Goal: Task Accomplishment & Management: Manage account settings

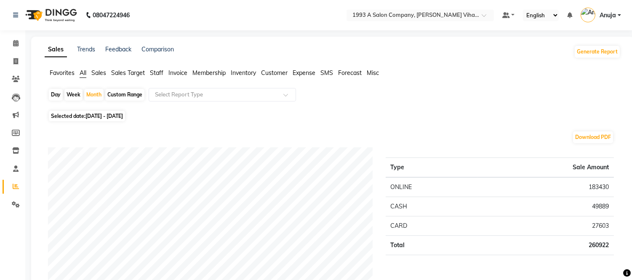
click at [13, 179] on li "Reports" at bounding box center [12, 187] width 25 height 18
click at [14, 194] on li "Reports" at bounding box center [12, 187] width 25 height 18
click at [15, 187] on icon at bounding box center [16, 186] width 6 height 6
click at [14, 56] on link "Invoice" at bounding box center [13, 62] width 20 height 14
select select "4955"
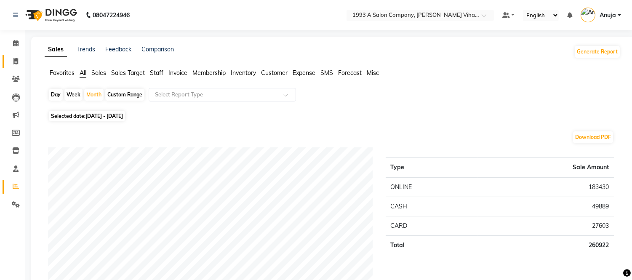
select select "service"
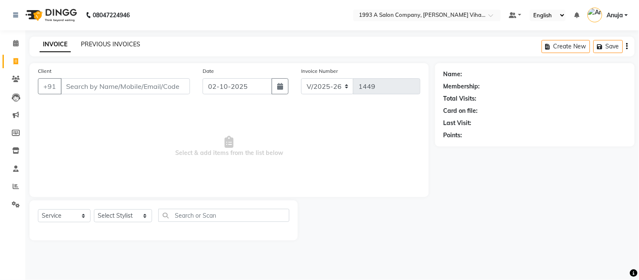
click at [95, 43] on link "PREVIOUS INVOICES" at bounding box center [110, 44] width 59 height 8
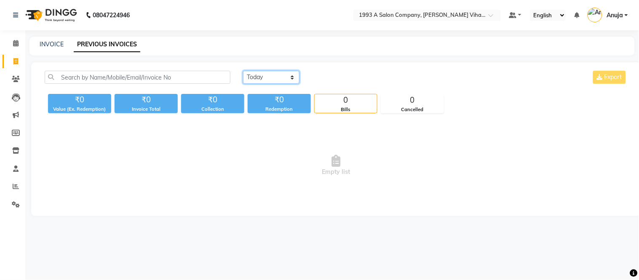
click at [259, 82] on select "[DATE] [DATE] Custom Range" at bounding box center [271, 77] width 56 height 13
click at [243, 71] on select "[DATE] [DATE] Custom Range" at bounding box center [271, 77] width 56 height 13
click at [266, 77] on select "[DATE] [DATE] Custom Range" at bounding box center [271, 77] width 56 height 13
select select "[DATE]"
click at [243, 71] on select "[DATE] [DATE] Custom Range" at bounding box center [271, 77] width 56 height 13
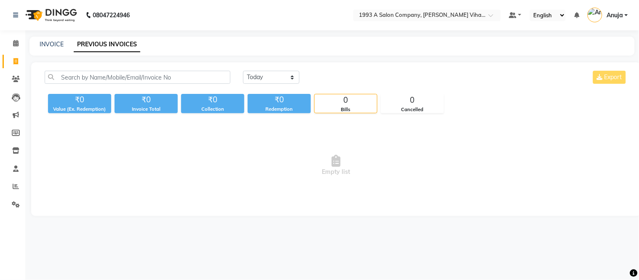
click at [53, 40] on div "INVOICE" at bounding box center [52, 44] width 24 height 9
click at [53, 42] on link "INVOICE" at bounding box center [52, 44] width 24 height 8
select select "4955"
select select "service"
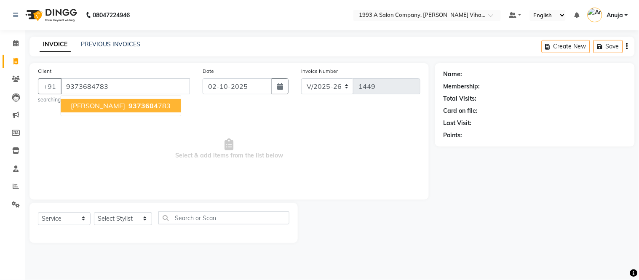
type input "9373684783"
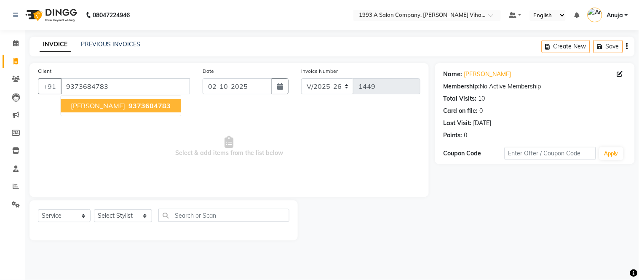
click at [117, 102] on span "[PERSON_NAME]" at bounding box center [98, 106] width 54 height 8
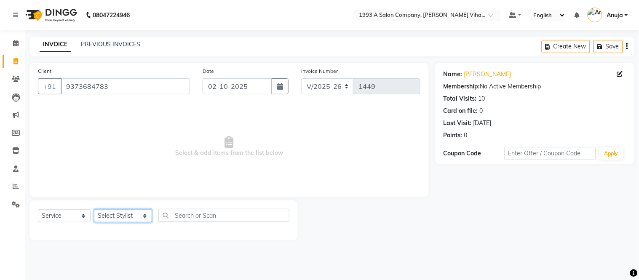
click at [115, 215] on select "Select Stylist [PERSON_NAME] [PERSON_NAME] Bhakti [PERSON_NAME] [PERSON_NAME] […" at bounding box center [123, 215] width 58 height 13
select select "59137"
click at [94, 210] on select "Select Stylist [PERSON_NAME] [PERSON_NAME] Bhakti [PERSON_NAME] [PERSON_NAME] […" at bounding box center [123, 215] width 58 height 13
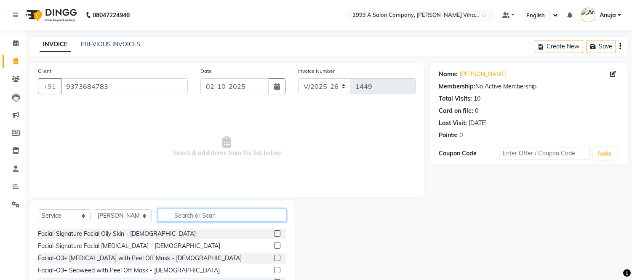
click at [212, 211] on input "text" at bounding box center [222, 215] width 129 height 13
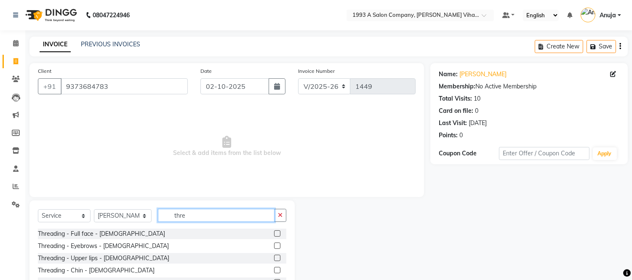
type input "thre"
click at [274, 244] on label at bounding box center [277, 246] width 6 height 6
click at [274, 244] on input "checkbox" at bounding box center [276, 246] width 5 height 5
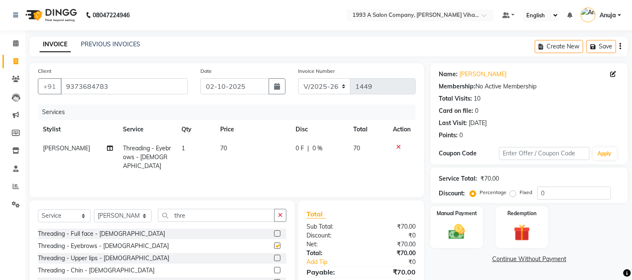
checkbox input "false"
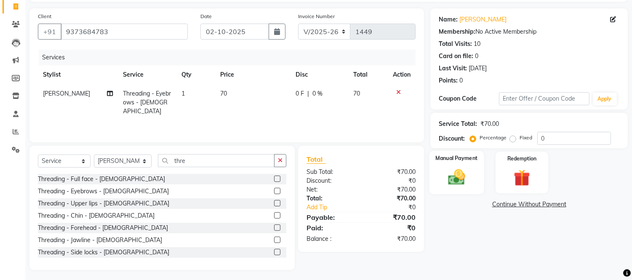
scroll to position [57, 0]
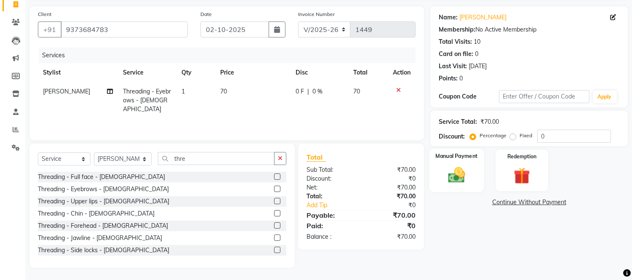
click at [469, 162] on div "Manual Payment" at bounding box center [457, 170] width 55 height 43
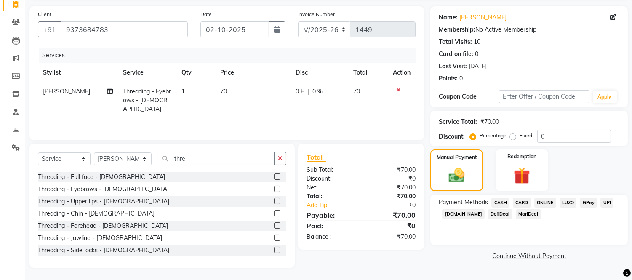
click at [541, 202] on span "ONLINE" at bounding box center [546, 203] width 22 height 10
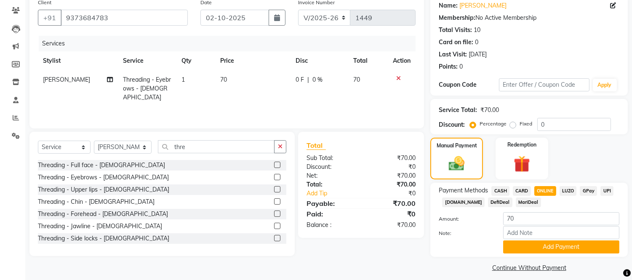
scroll to position [75, 0]
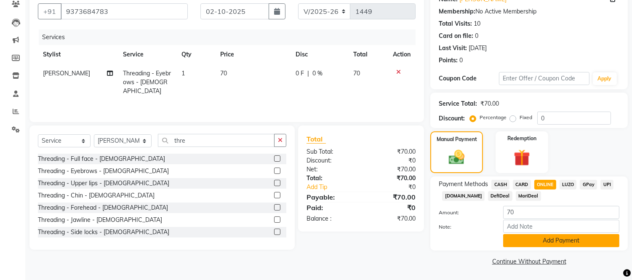
click at [537, 242] on button "Add Payment" at bounding box center [562, 240] width 116 height 13
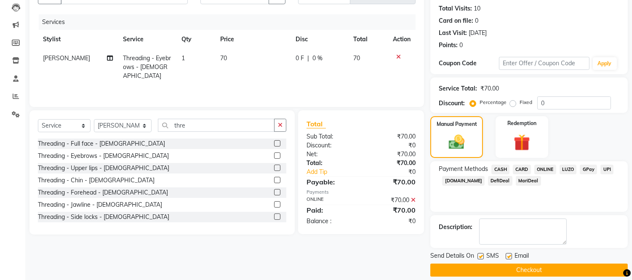
scroll to position [99, 0]
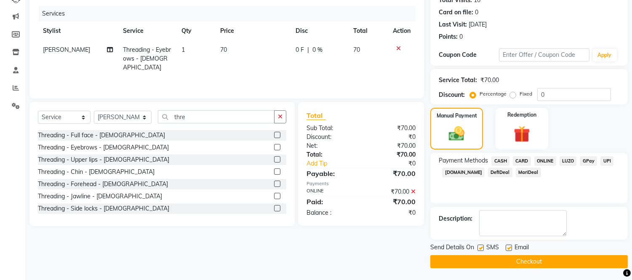
drag, startPoint x: 509, startPoint y: 247, endPoint x: 494, endPoint y: 252, distance: 15.7
click at [507, 249] on label at bounding box center [509, 248] width 6 height 6
click at [507, 249] on input "checkbox" at bounding box center [508, 248] width 5 height 5
checkbox input "false"
click at [482, 246] on label at bounding box center [481, 248] width 6 height 6
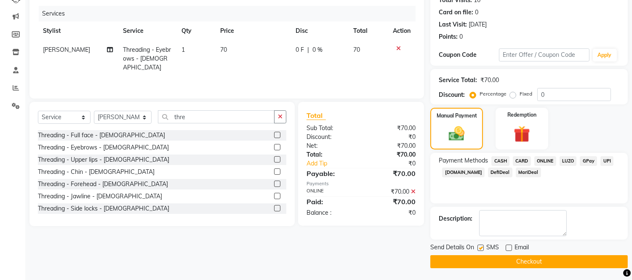
click at [482, 246] on input "checkbox" at bounding box center [480, 248] width 5 height 5
checkbox input "false"
click at [511, 260] on button "Checkout" at bounding box center [530, 261] width 198 height 13
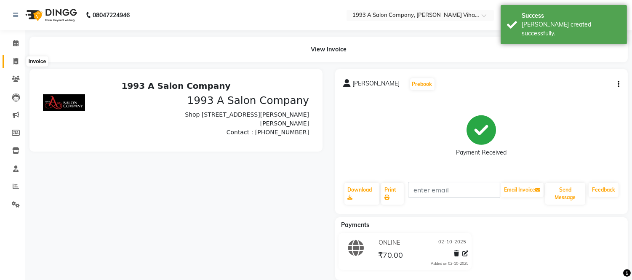
click at [11, 57] on span at bounding box center [15, 62] width 15 height 10
select select "4955"
select select "service"
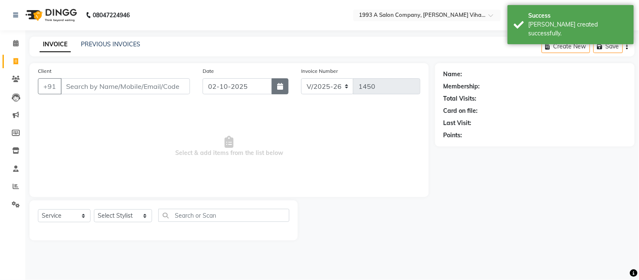
click at [284, 84] on button "button" at bounding box center [280, 86] width 17 height 16
select select "10"
select select "2025"
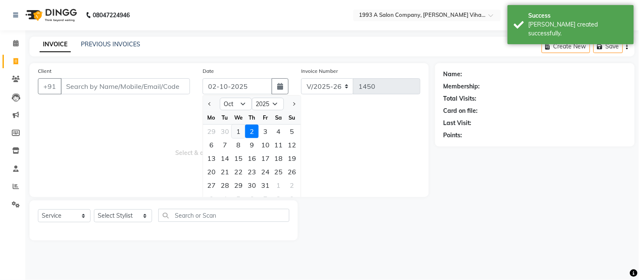
click at [240, 133] on div "1" at bounding box center [238, 131] width 13 height 13
type input "01-10-2025"
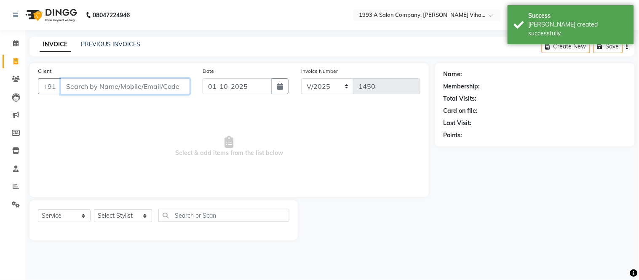
click at [95, 87] on input "Client" at bounding box center [125, 86] width 129 height 16
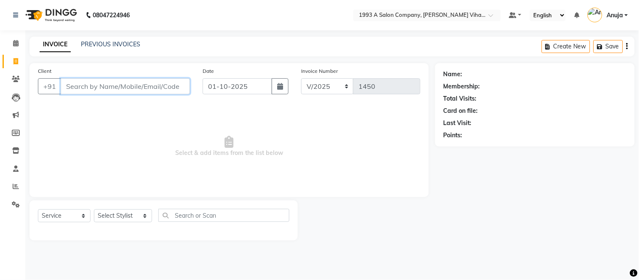
click at [86, 87] on input "Client" at bounding box center [125, 86] width 129 height 16
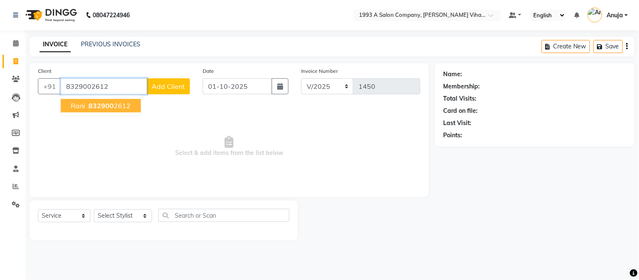
type input "8329002612"
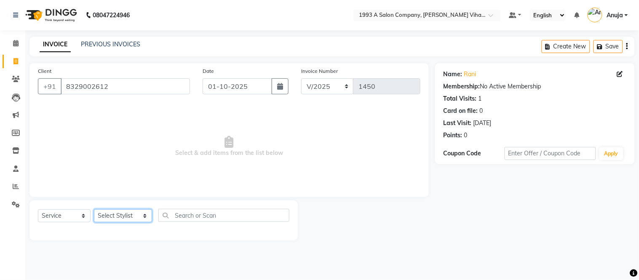
click at [121, 217] on select "Select Stylist [PERSON_NAME] [PERSON_NAME] Bhakti [PERSON_NAME] [PERSON_NAME] […" at bounding box center [123, 215] width 58 height 13
select select "59137"
click at [94, 210] on select "Select Stylist [PERSON_NAME] [PERSON_NAME] Bhakti [PERSON_NAME] [PERSON_NAME] […" at bounding box center [123, 215] width 58 height 13
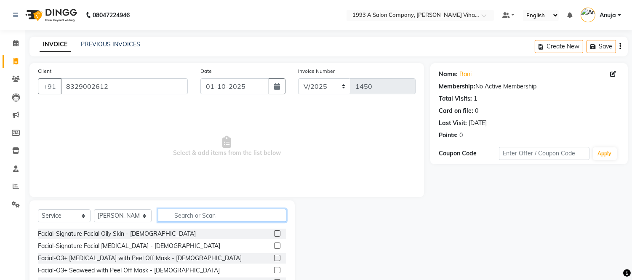
click at [211, 210] on input "text" at bounding box center [222, 215] width 129 height 13
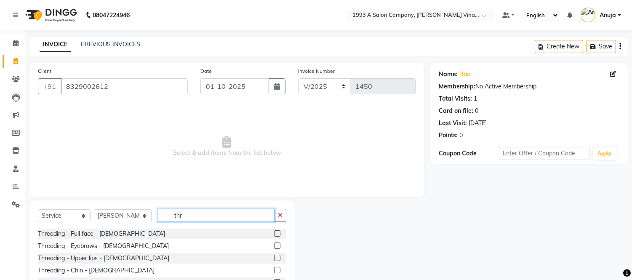
type input "thr"
click at [274, 245] on label at bounding box center [277, 246] width 6 height 6
click at [274, 245] on input "checkbox" at bounding box center [276, 246] width 5 height 5
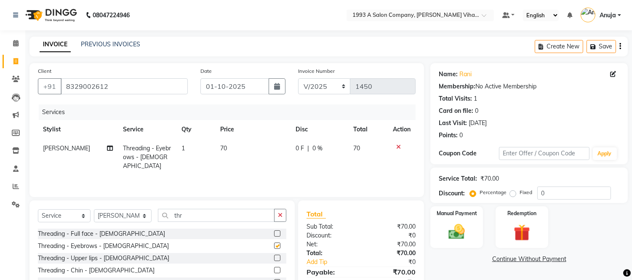
checkbox input "false"
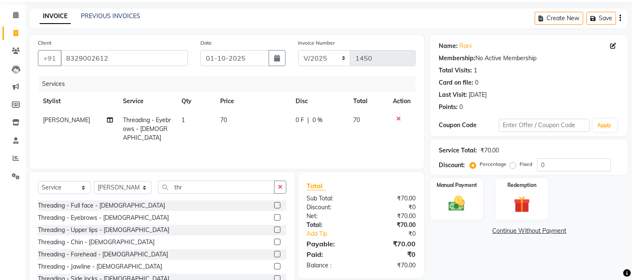
scroll to position [57, 0]
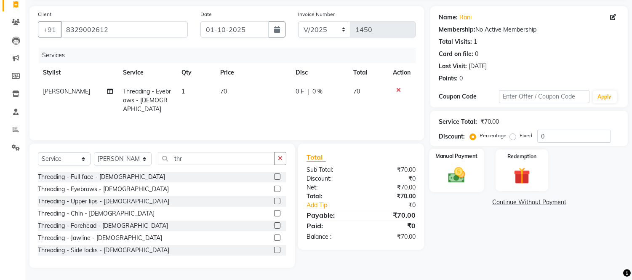
click at [437, 180] on div "Manual Payment" at bounding box center [457, 170] width 55 height 43
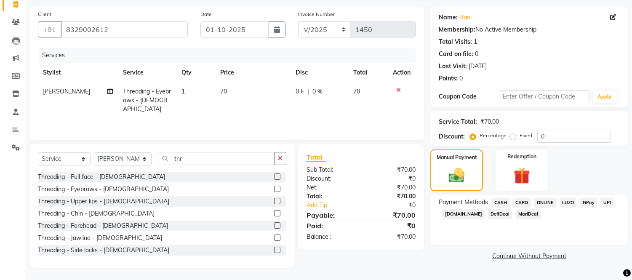
click at [502, 201] on span "CASH" at bounding box center [501, 203] width 18 height 10
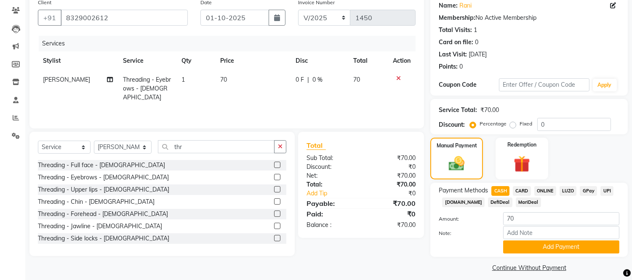
scroll to position [75, 0]
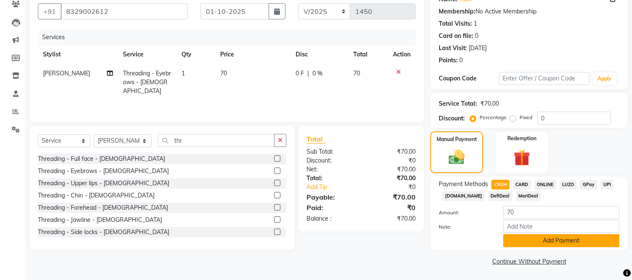
click at [528, 243] on button "Add Payment" at bounding box center [562, 240] width 116 height 13
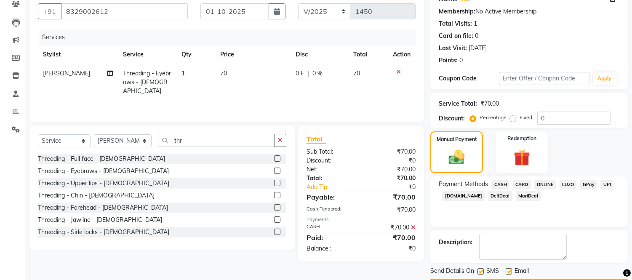
click at [482, 271] on label at bounding box center [481, 271] width 6 height 6
click at [482, 271] on input "checkbox" at bounding box center [480, 271] width 5 height 5
checkbox input "false"
click at [511, 270] on label at bounding box center [509, 271] width 6 height 6
click at [511, 270] on input "checkbox" at bounding box center [508, 271] width 5 height 5
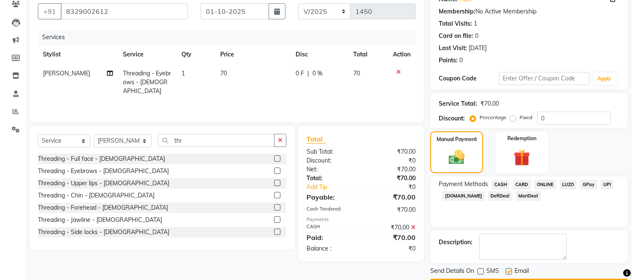
checkbox input "false"
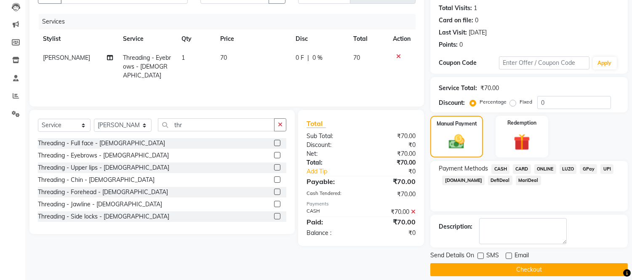
scroll to position [99, 0]
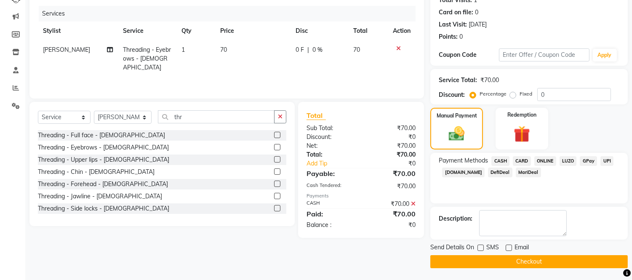
click at [512, 260] on button "Checkout" at bounding box center [530, 261] width 198 height 13
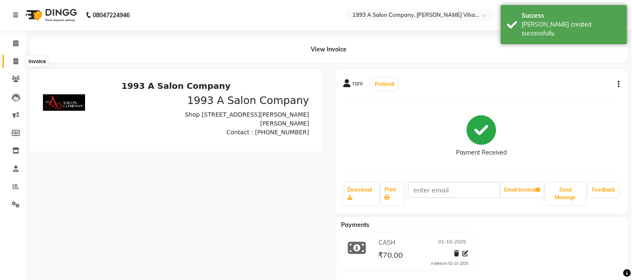
drag, startPoint x: 14, startPoint y: 60, endPoint x: 27, endPoint y: 61, distance: 13.1
click at [14, 60] on icon at bounding box center [15, 61] width 5 height 6
select select "4955"
select select "service"
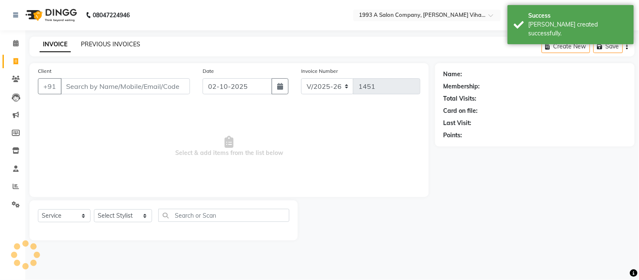
click at [114, 44] on link "PREVIOUS INVOICES" at bounding box center [110, 44] width 59 height 8
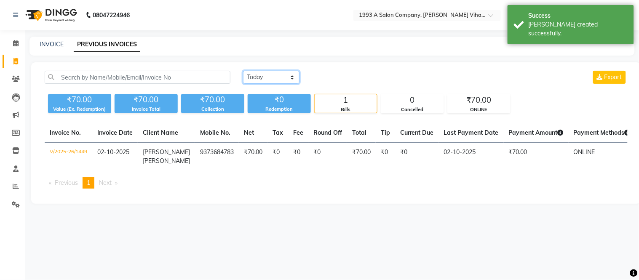
click at [264, 74] on select "[DATE] [DATE] Custom Range" at bounding box center [271, 77] width 56 height 13
select select "[DATE]"
click at [243, 71] on select "[DATE] [DATE] Custom Range" at bounding box center [271, 77] width 56 height 13
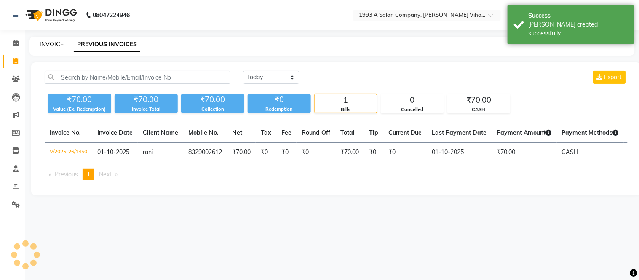
click at [49, 45] on link "INVOICE" at bounding box center [52, 44] width 24 height 8
select select "4955"
select select "service"
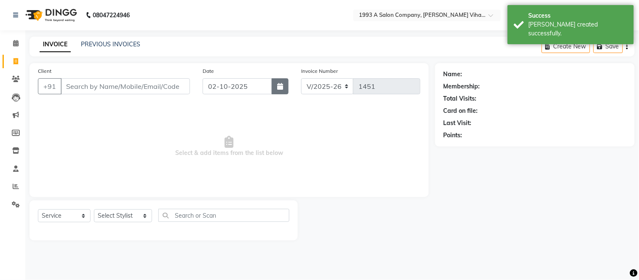
click at [277, 92] on button "button" at bounding box center [280, 86] width 17 height 16
select select "10"
select select "2025"
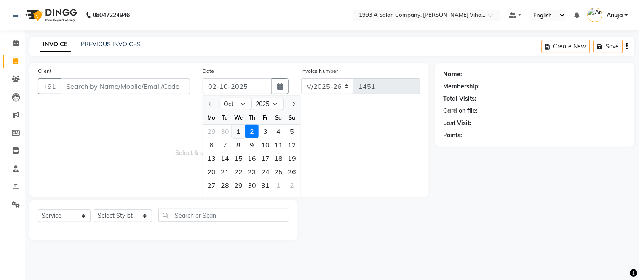
click at [240, 130] on div "1" at bounding box center [238, 131] width 13 height 13
type input "01-10-2025"
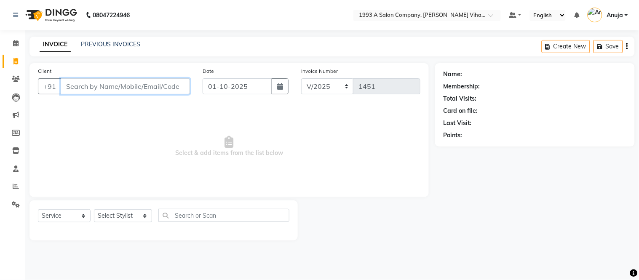
click at [142, 85] on input "Client" at bounding box center [125, 86] width 129 height 16
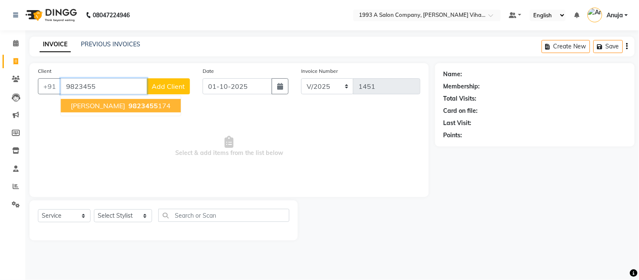
click at [129, 107] on span "9823455" at bounding box center [143, 106] width 29 height 8
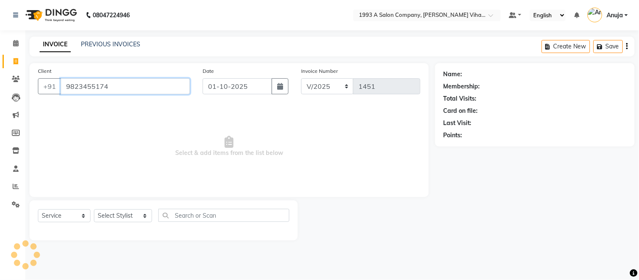
type input "9823455174"
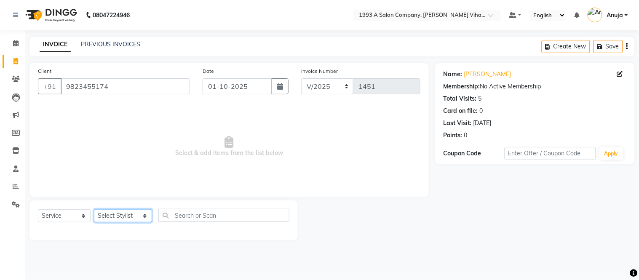
click at [121, 217] on select "Select Stylist [PERSON_NAME] [PERSON_NAME] Bhakti [PERSON_NAME] [PERSON_NAME] […" at bounding box center [123, 215] width 58 height 13
select select "92861"
click at [94, 210] on select "Select Stylist [PERSON_NAME] [PERSON_NAME] Bhakti [PERSON_NAME] [PERSON_NAME] […" at bounding box center [123, 215] width 58 height 13
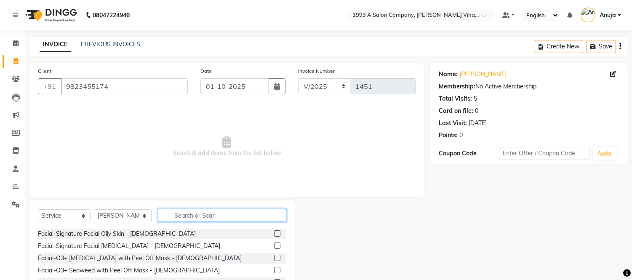
click at [191, 213] on input "text" at bounding box center [222, 215] width 129 height 13
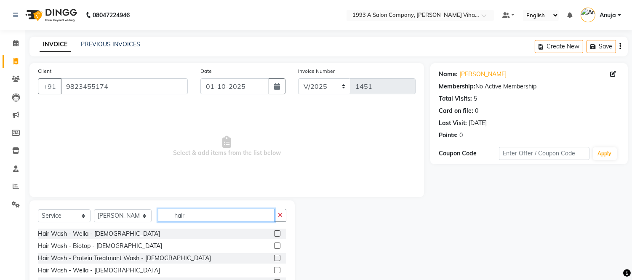
type input "hair"
click at [274, 232] on label at bounding box center [277, 233] width 6 height 6
click at [274, 232] on input "checkbox" at bounding box center [276, 233] width 5 height 5
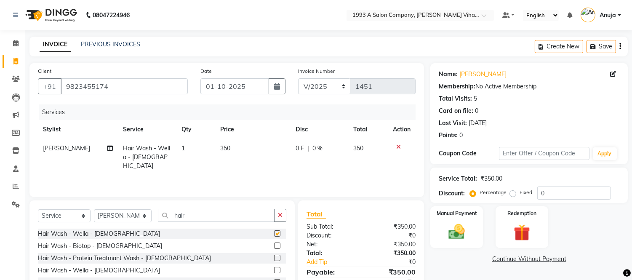
checkbox input "false"
drag, startPoint x: 558, startPoint y: 188, endPoint x: 472, endPoint y: 194, distance: 86.2
click at [472, 194] on div "Percentage Fixed 0" at bounding box center [541, 193] width 139 height 13
type input "50"
click at [466, 219] on div "Manual Payment" at bounding box center [457, 227] width 55 height 43
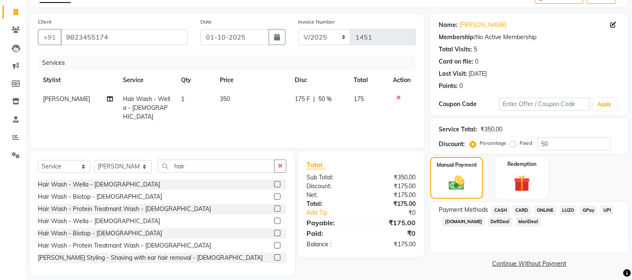
scroll to position [57, 0]
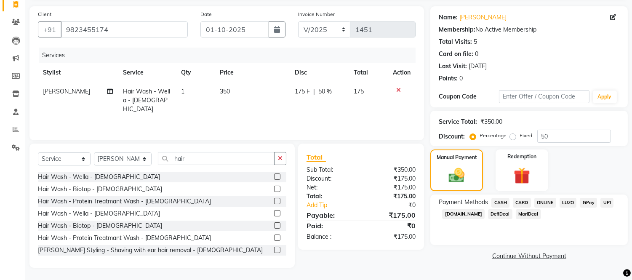
click at [547, 203] on span "ONLINE" at bounding box center [546, 203] width 22 height 10
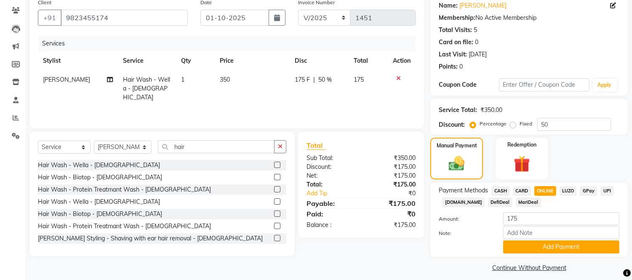
scroll to position [75, 0]
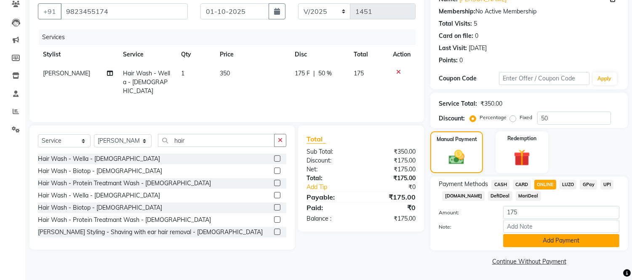
click at [533, 240] on button "Add Payment" at bounding box center [562, 240] width 116 height 13
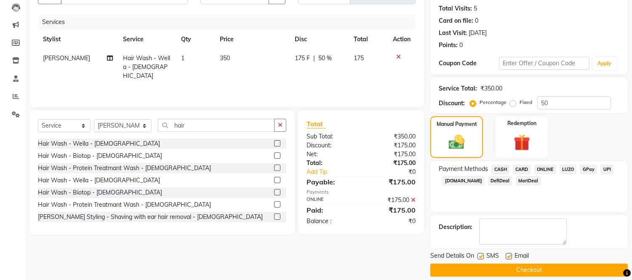
scroll to position [99, 0]
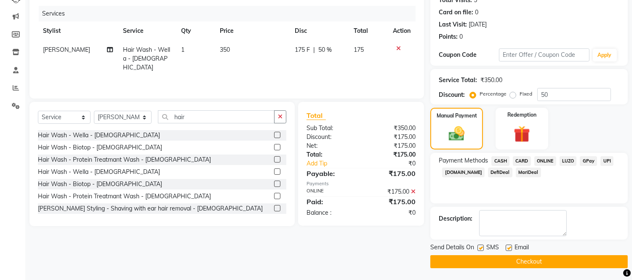
click at [481, 249] on label at bounding box center [481, 248] width 6 height 6
click at [481, 249] on input "checkbox" at bounding box center [480, 248] width 5 height 5
checkbox input "false"
click at [512, 246] on label at bounding box center [509, 248] width 6 height 6
click at [512, 246] on input "checkbox" at bounding box center [508, 248] width 5 height 5
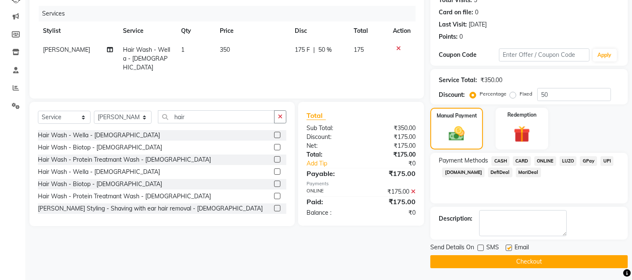
checkbox input "false"
click at [509, 259] on button "Checkout" at bounding box center [530, 261] width 198 height 13
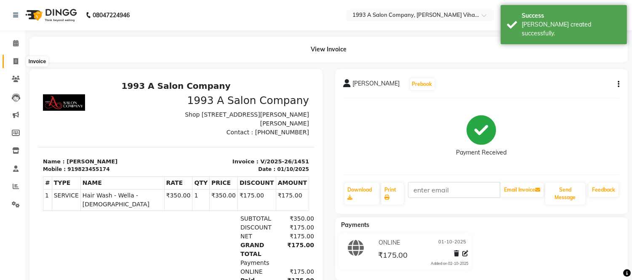
click at [14, 61] on icon at bounding box center [15, 61] width 5 height 6
select select "service"
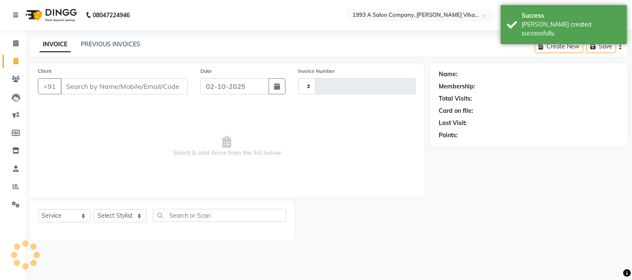
type input "1452"
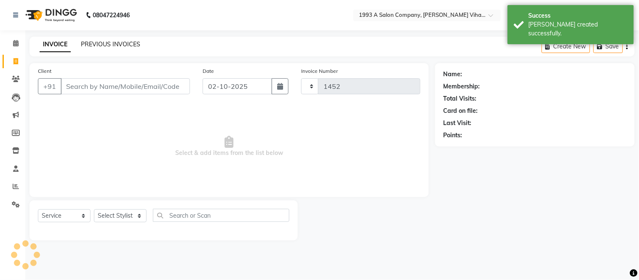
select select "4955"
click at [280, 89] on icon "button" at bounding box center [280, 86] width 6 height 7
select select "10"
select select "2025"
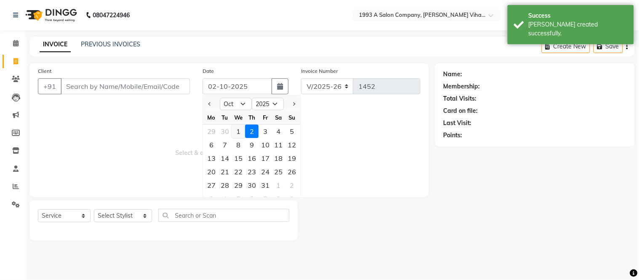
click at [238, 128] on div "1" at bounding box center [238, 131] width 13 height 13
type input "01-10-2025"
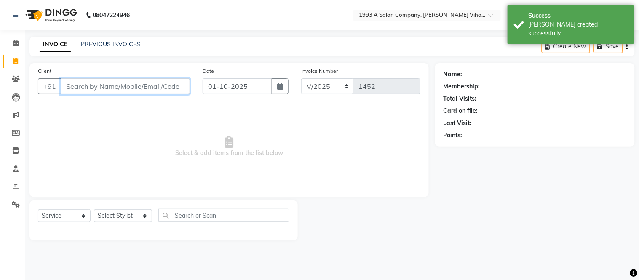
click at [143, 81] on input "Client" at bounding box center [125, 86] width 129 height 16
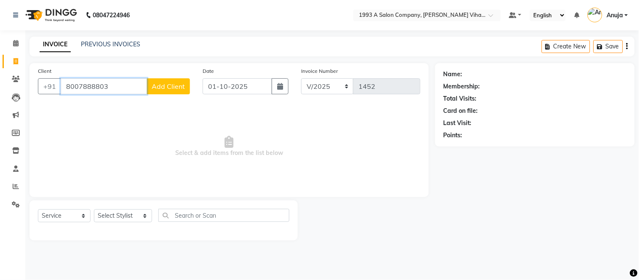
type input "8007888803"
click at [165, 84] on span "Add Client" at bounding box center [168, 86] width 33 height 8
select select "22"
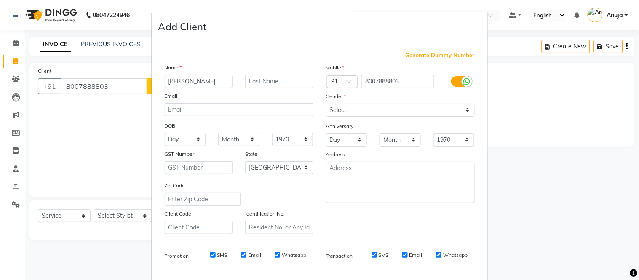
type input "[PERSON_NAME]"
click at [357, 112] on select "Select [DEMOGRAPHIC_DATA] [DEMOGRAPHIC_DATA] Other Prefer Not To Say" at bounding box center [400, 110] width 149 height 13
select select "[DEMOGRAPHIC_DATA]"
click at [326, 104] on select "Select [DEMOGRAPHIC_DATA] [DEMOGRAPHIC_DATA] Other Prefer Not To Say" at bounding box center [400, 110] width 149 height 13
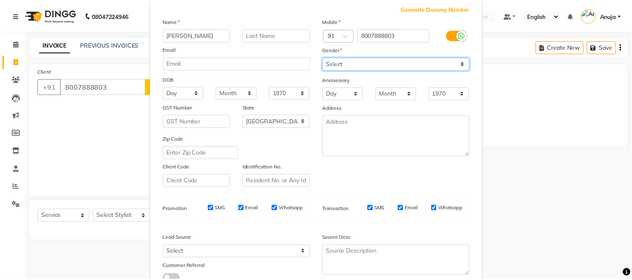
scroll to position [109, 0]
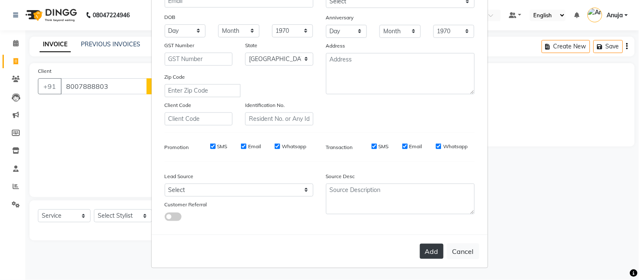
click at [426, 257] on button "Add" at bounding box center [432, 251] width 24 height 15
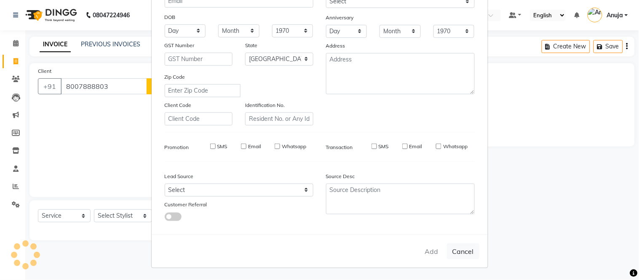
select select
select select "null"
select select
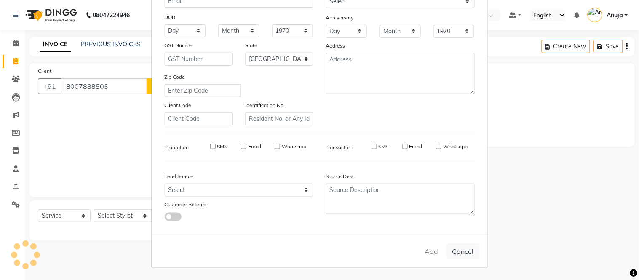
select select
checkbox input "false"
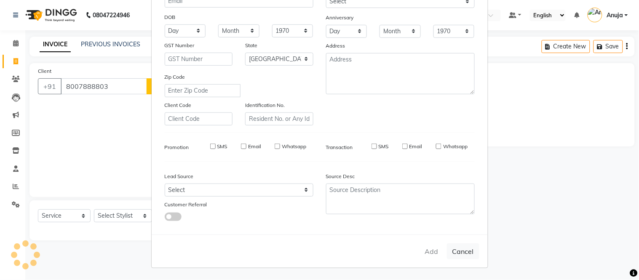
checkbox input "false"
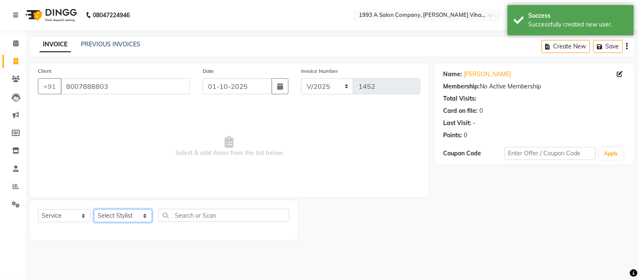
click at [119, 217] on select "Select Stylist [PERSON_NAME] [PERSON_NAME] Bhakti [PERSON_NAME] [PERSON_NAME] […" at bounding box center [123, 215] width 58 height 13
select select "71067"
click at [94, 210] on select "Select Stylist [PERSON_NAME] [PERSON_NAME] Bhakti [PERSON_NAME] [PERSON_NAME] […" at bounding box center [123, 215] width 58 height 13
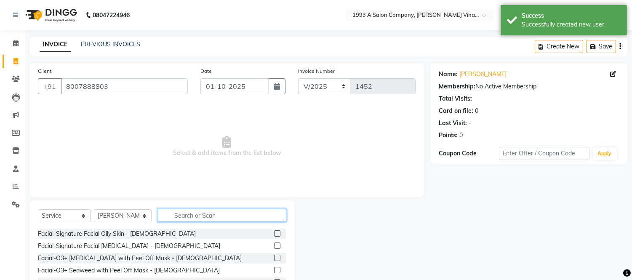
click at [197, 214] on input "text" at bounding box center [222, 215] width 129 height 13
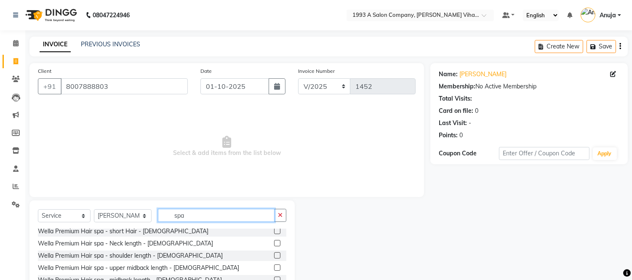
scroll to position [281, 0]
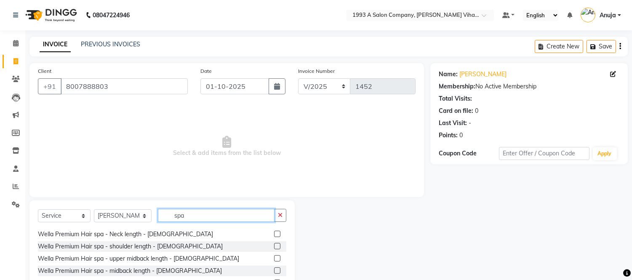
type input "spa"
click at [274, 268] on label at bounding box center [277, 271] width 6 height 6
click at [274, 268] on input "checkbox" at bounding box center [276, 270] width 5 height 5
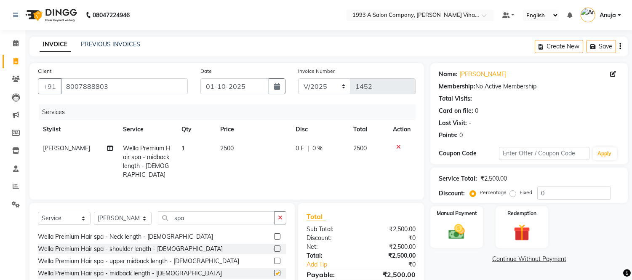
checkbox input "false"
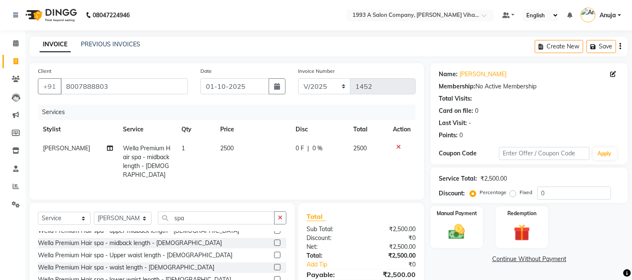
scroll to position [327, 0]
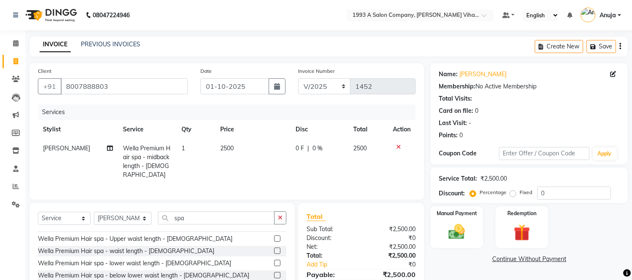
click at [274, 249] on label at bounding box center [277, 251] width 6 height 6
click at [274, 249] on input "checkbox" at bounding box center [276, 251] width 5 height 5
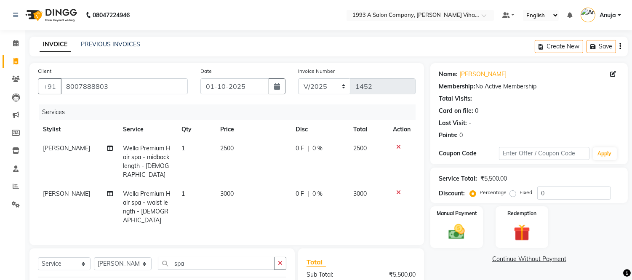
checkbox input "false"
click at [399, 144] on icon at bounding box center [399, 147] width 5 height 6
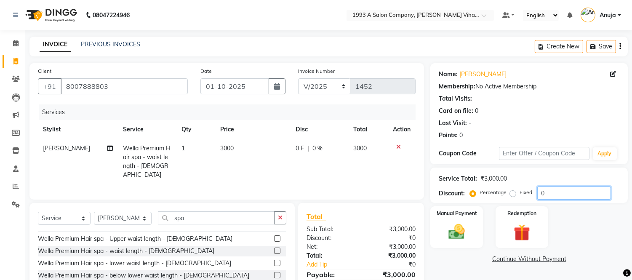
drag, startPoint x: 553, startPoint y: 190, endPoint x: 488, endPoint y: 193, distance: 64.9
click at [488, 193] on div "Percentage Fixed 0" at bounding box center [541, 193] width 139 height 13
type input "50"
click at [359, 207] on div "Total Sub Total: ₹3,000.00 Discount: ₹1,500.00 Net: ₹1,500.00 Total: ₹1,500.00 …" at bounding box center [361, 256] width 126 height 106
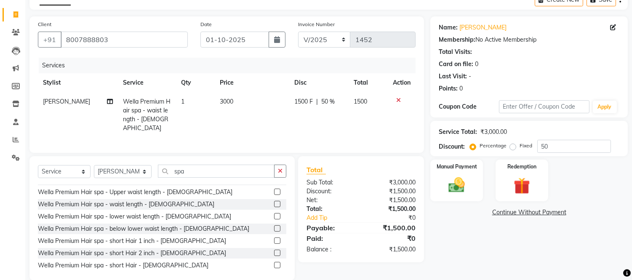
scroll to position [58, 0]
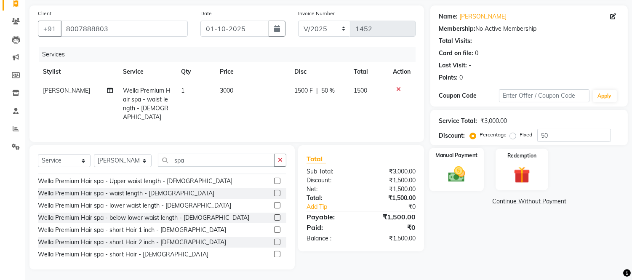
click at [457, 170] on img at bounding box center [457, 175] width 28 height 20
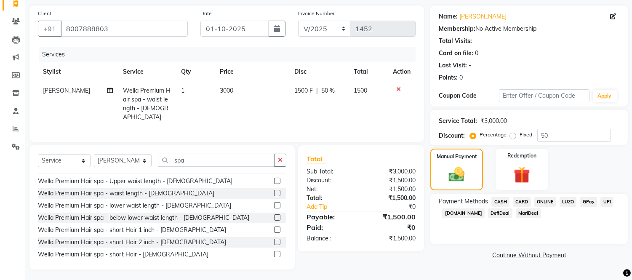
click at [552, 201] on span "ONLINE" at bounding box center [546, 202] width 22 height 10
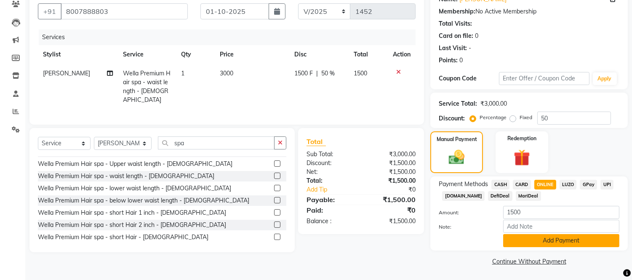
click at [541, 243] on button "Add Payment" at bounding box center [562, 240] width 116 height 13
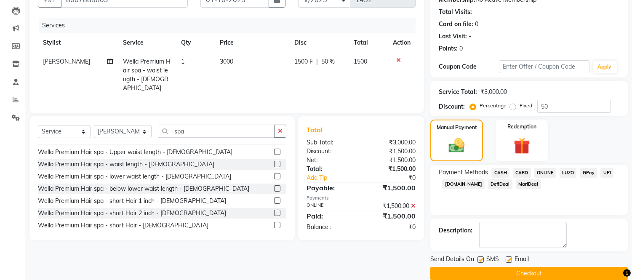
scroll to position [99, 0]
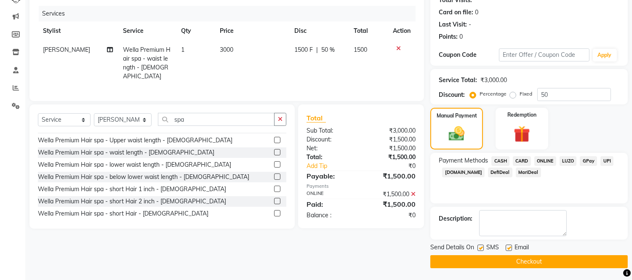
click at [508, 249] on label at bounding box center [509, 248] width 6 height 6
click at [508, 249] on input "checkbox" at bounding box center [508, 248] width 5 height 5
checkbox input "false"
click at [480, 246] on label at bounding box center [481, 248] width 6 height 6
click at [480, 246] on input "checkbox" at bounding box center [480, 248] width 5 height 5
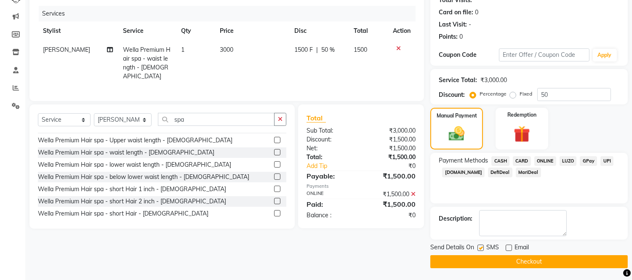
checkbox input "false"
click at [487, 258] on button "Checkout" at bounding box center [530, 261] width 198 height 13
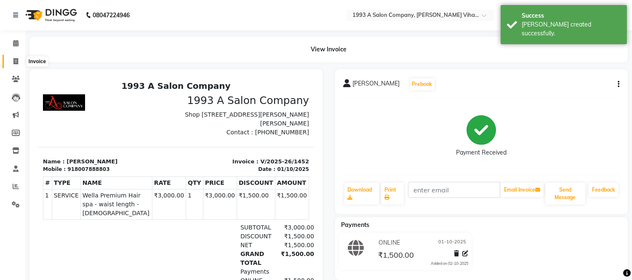
drag, startPoint x: 17, startPoint y: 59, endPoint x: 24, endPoint y: 58, distance: 6.4
click at [17, 59] on icon at bounding box center [15, 61] width 5 height 6
select select "service"
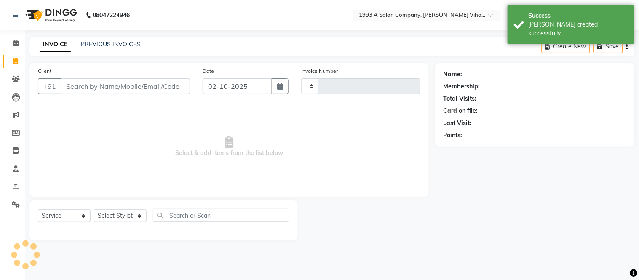
type input "1453"
select select "4955"
click at [277, 86] on icon "button" at bounding box center [280, 86] width 6 height 7
select select "10"
select select "2025"
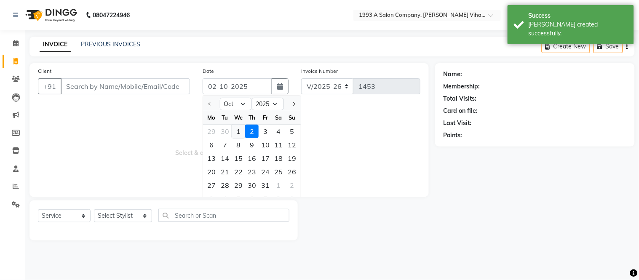
click at [239, 127] on div "1" at bounding box center [238, 131] width 13 height 13
type input "01-10-2025"
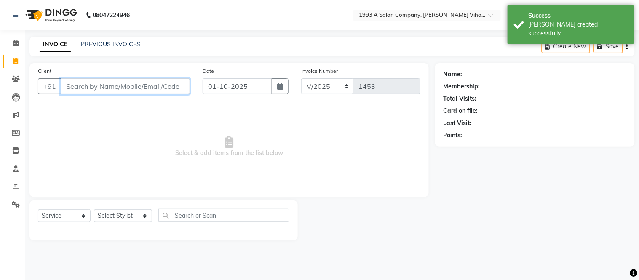
click at [146, 87] on input "Client" at bounding box center [125, 86] width 129 height 16
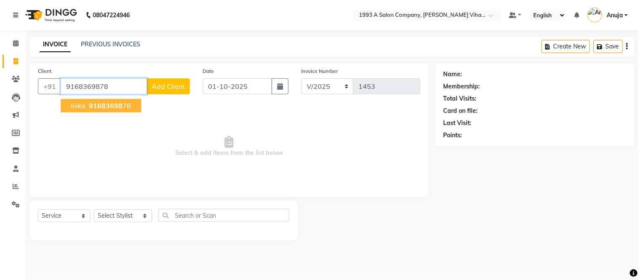
type input "9168369878"
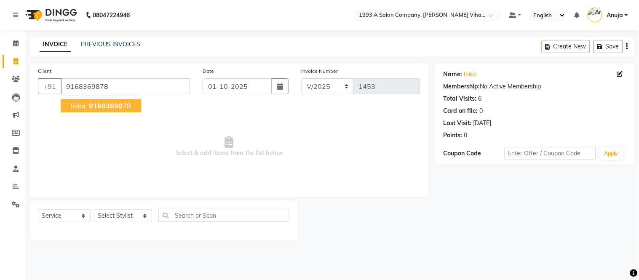
click at [129, 102] on ngb-highlight "91683698 78" at bounding box center [109, 106] width 44 height 8
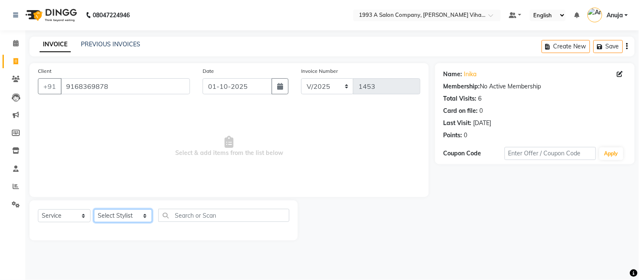
click at [132, 220] on select "Select Stylist [PERSON_NAME] [PERSON_NAME] Bhakti [PERSON_NAME] [PERSON_NAME] […" at bounding box center [123, 215] width 58 height 13
select select "92861"
click at [94, 210] on select "Select Stylist [PERSON_NAME] [PERSON_NAME] Bhakti [PERSON_NAME] [PERSON_NAME] […" at bounding box center [123, 215] width 58 height 13
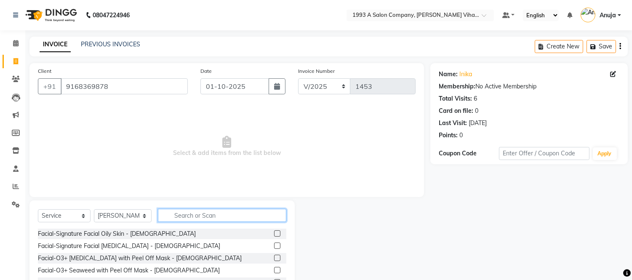
click at [196, 218] on input "text" at bounding box center [222, 215] width 129 height 13
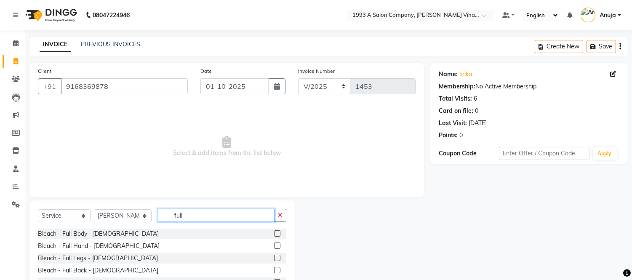
type input "full"
click at [274, 246] on label at bounding box center [277, 246] width 6 height 6
click at [274, 246] on input "checkbox" at bounding box center [276, 246] width 5 height 5
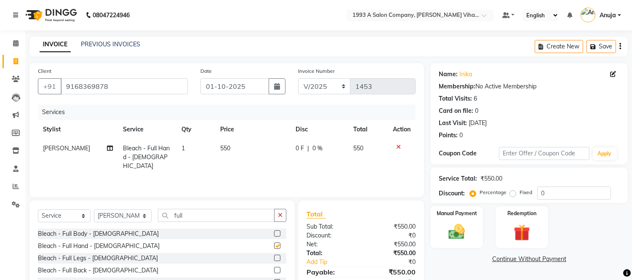
checkbox input "false"
click at [399, 144] on icon at bounding box center [399, 147] width 5 height 6
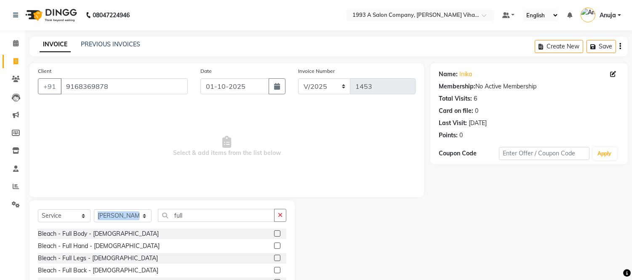
drag, startPoint x: 237, startPoint y: 222, endPoint x: 112, endPoint y: 222, distance: 125.1
click at [112, 222] on div "Select Service Product Membership Package Voucher Prepaid Gift Card Select Styl…" at bounding box center [162, 219] width 249 height 20
click at [195, 220] on input "full" at bounding box center [216, 215] width 117 height 13
drag, startPoint x: 249, startPoint y: 200, endPoint x: 247, endPoint y: 205, distance: 5.7
click at [249, 201] on div "Client [PHONE_NUMBER] Date [DATE] Invoice Number V/2025 V/[PHONE_NUMBER] Select…" at bounding box center [226, 194] width 407 height 262
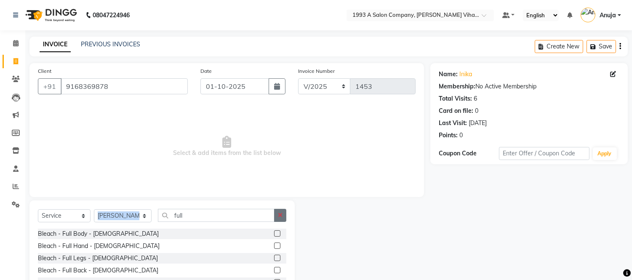
click at [281, 211] on button "button" at bounding box center [280, 215] width 12 height 13
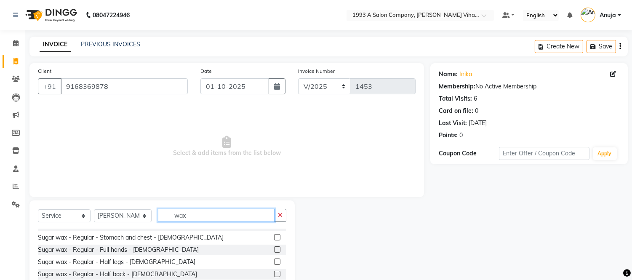
scroll to position [47, 0]
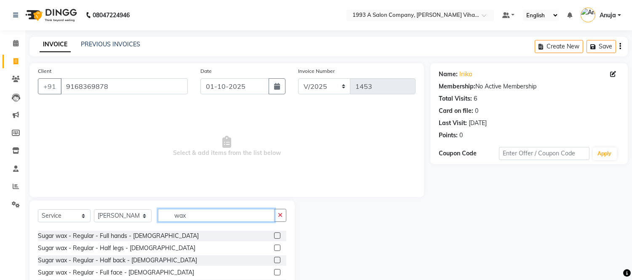
type input "wax"
click at [274, 238] on label at bounding box center [277, 236] width 6 height 6
click at [274, 238] on input "checkbox" at bounding box center [276, 235] width 5 height 5
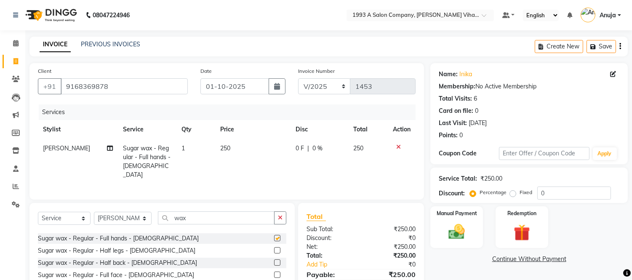
checkbox input "false"
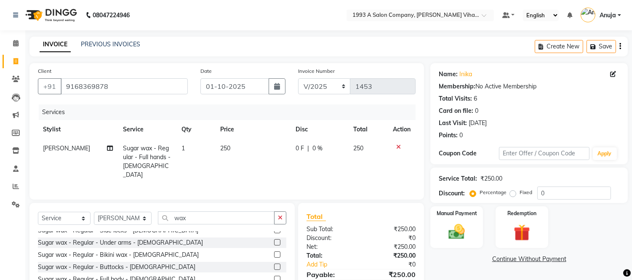
click at [274, 241] on label at bounding box center [277, 242] width 6 height 6
click at [274, 241] on input "checkbox" at bounding box center [276, 242] width 5 height 5
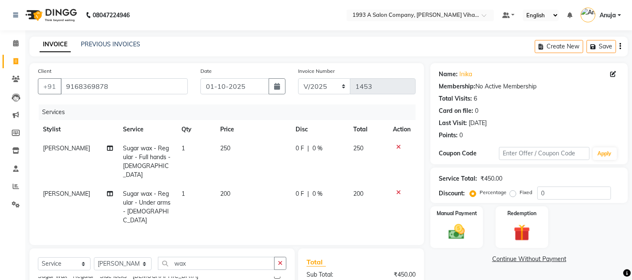
checkbox input "false"
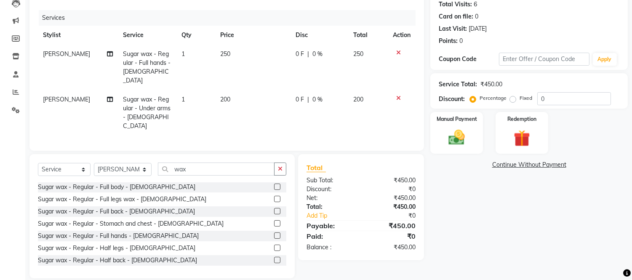
scroll to position [0, 0]
click at [274, 196] on label at bounding box center [277, 199] width 6 height 6
click at [274, 197] on input "checkbox" at bounding box center [276, 199] width 5 height 5
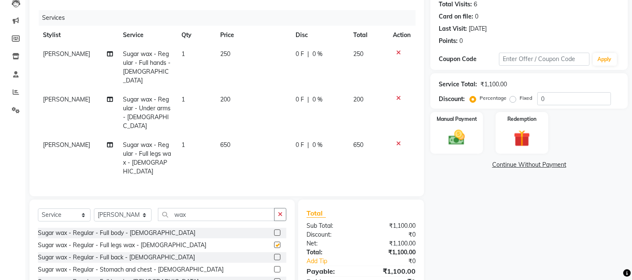
checkbox input "false"
click at [464, 129] on img at bounding box center [457, 138] width 28 height 20
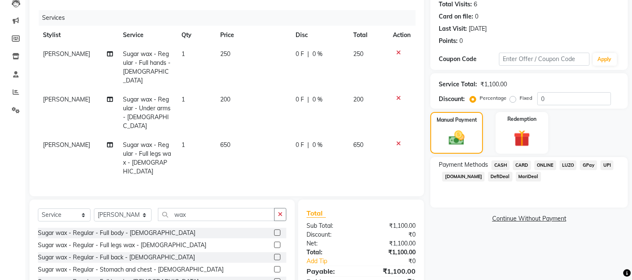
click at [548, 166] on span "ONLINE" at bounding box center [546, 166] width 22 height 10
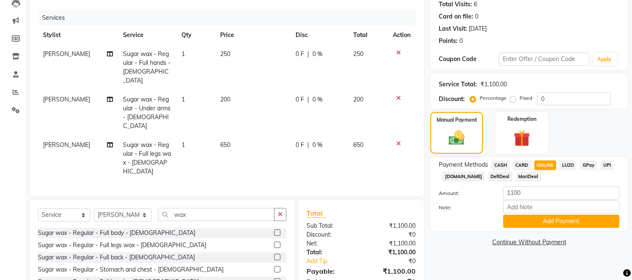
scroll to position [131, 0]
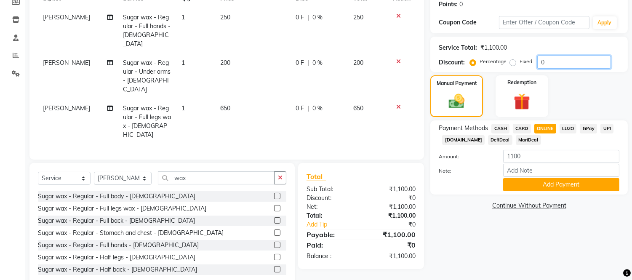
drag, startPoint x: 557, startPoint y: 61, endPoint x: 473, endPoint y: 70, distance: 84.3
click at [473, 70] on div "Service Total: ₹1,100.00 Discount: Percentage Fixed 0" at bounding box center [530, 54] width 198 height 35
type input "50"
click at [464, 206] on link "Continue Without Payment" at bounding box center [529, 205] width 194 height 9
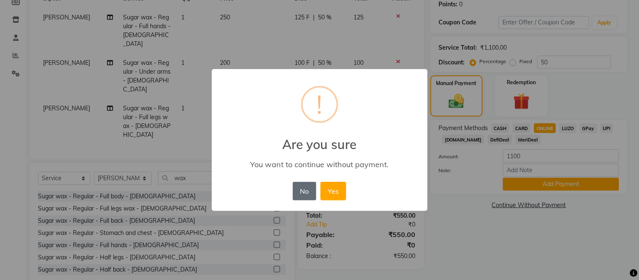
click at [305, 196] on button "No" at bounding box center [305, 191] width 24 height 19
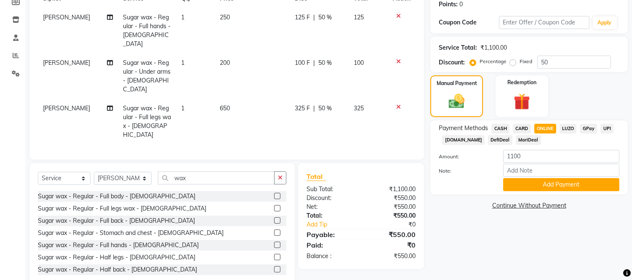
click at [465, 180] on div at bounding box center [465, 184] width 64 height 13
click at [454, 103] on img at bounding box center [457, 101] width 27 height 19
click at [457, 93] on img at bounding box center [457, 101] width 27 height 19
click at [520, 59] on label "Fixed" at bounding box center [526, 62] width 13 height 8
click at [514, 59] on input "Fixed" at bounding box center [515, 62] width 6 height 6
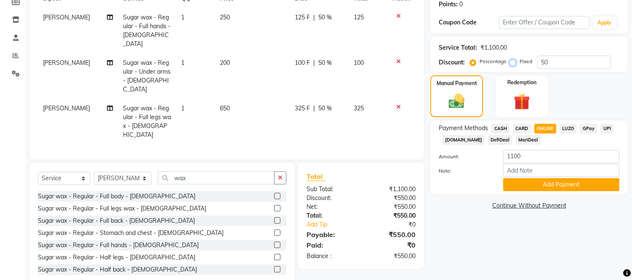
radio input "true"
click at [480, 62] on label "Percentage" at bounding box center [493, 62] width 27 height 8
click at [475, 62] on input "Percentage" at bounding box center [475, 62] width 6 height 6
radio input "true"
drag, startPoint x: 536, startPoint y: 158, endPoint x: 470, endPoint y: 161, distance: 65.8
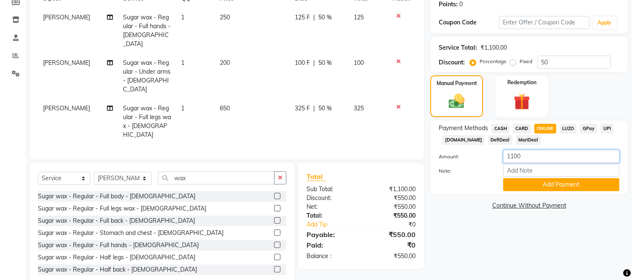
click at [470, 161] on div "Amount: 1100" at bounding box center [529, 157] width 193 height 14
type input "550"
click at [506, 129] on span "CASH" at bounding box center [501, 129] width 18 height 10
drag, startPoint x: 524, startPoint y: 155, endPoint x: 475, endPoint y: 162, distance: 49.8
click at [475, 162] on div "Amount: 550" at bounding box center [529, 157] width 193 height 14
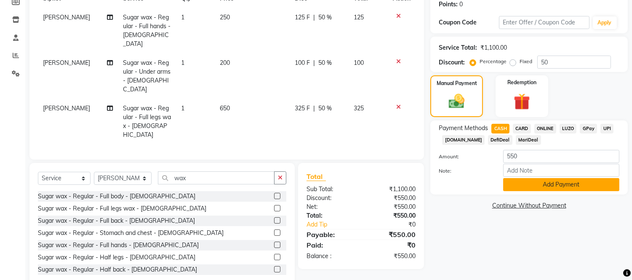
click at [548, 188] on button "Add Payment" at bounding box center [562, 184] width 116 height 13
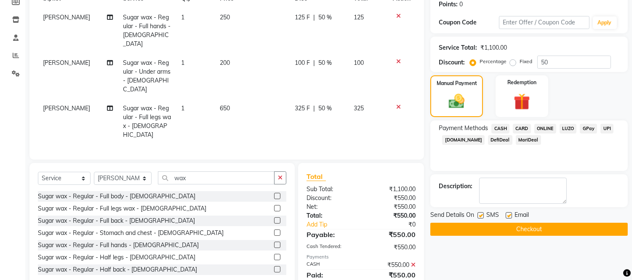
click at [505, 215] on div "SMS" at bounding box center [492, 216] width 28 height 11
click at [511, 212] on label at bounding box center [509, 215] width 6 height 6
click at [511, 213] on input "checkbox" at bounding box center [508, 215] width 5 height 5
checkbox input "false"
click at [481, 213] on label at bounding box center [481, 215] width 6 height 6
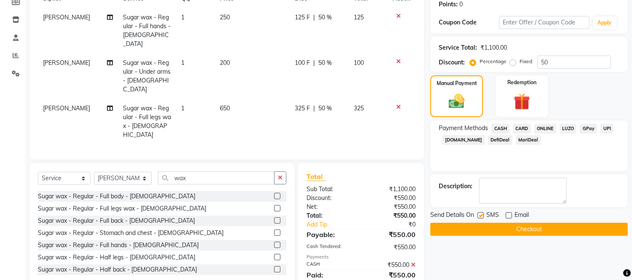
click at [481, 213] on input "checkbox" at bounding box center [480, 215] width 5 height 5
checkbox input "false"
click at [501, 230] on button "Checkout" at bounding box center [530, 229] width 198 height 13
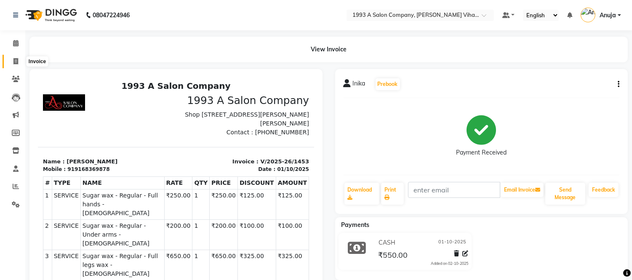
click at [16, 59] on icon at bounding box center [15, 61] width 5 height 6
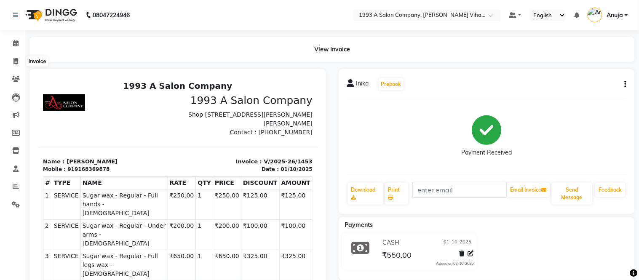
select select "service"
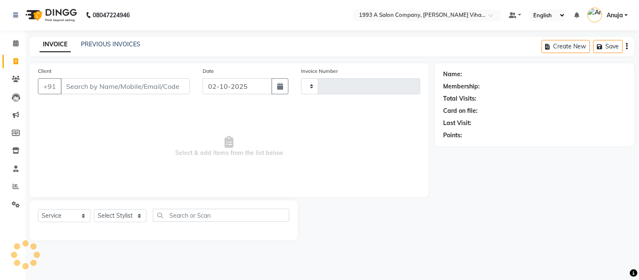
type input "1454"
select select "4955"
click at [287, 85] on button "button" at bounding box center [280, 86] width 17 height 16
select select "10"
select select "2025"
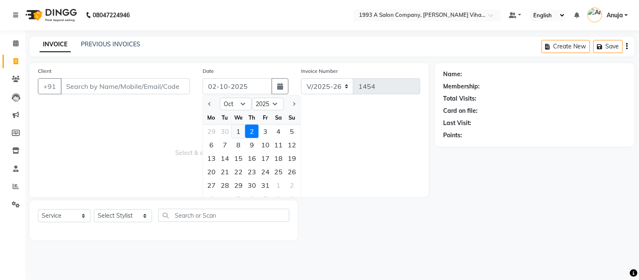
click at [238, 134] on div "1" at bounding box center [238, 131] width 13 height 13
type input "01-10-2025"
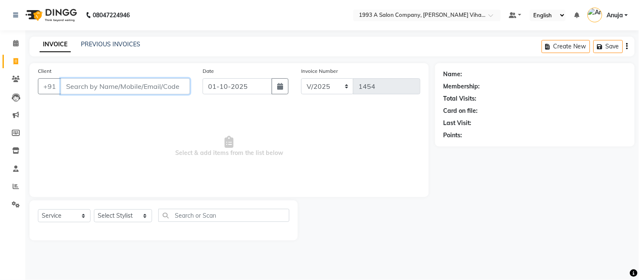
click at [148, 83] on input "Client" at bounding box center [125, 86] width 129 height 16
type input "9960370005"
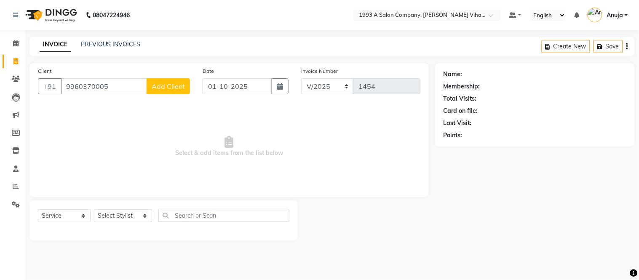
click at [174, 88] on span "Add Client" at bounding box center [168, 86] width 33 height 8
select select "22"
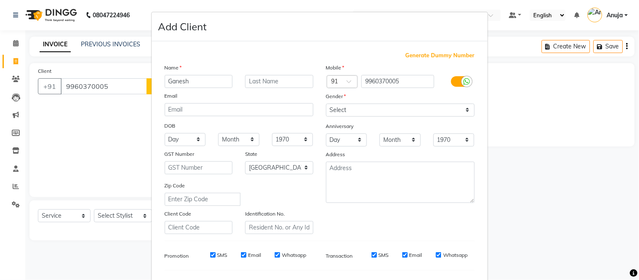
type input "Ganesh"
click at [255, 87] on input "text" at bounding box center [279, 81] width 68 height 13
type input "[PERSON_NAME]"
click at [367, 107] on select "Select [DEMOGRAPHIC_DATA] [DEMOGRAPHIC_DATA] Other Prefer Not To Say" at bounding box center [400, 110] width 149 height 13
select select "[DEMOGRAPHIC_DATA]"
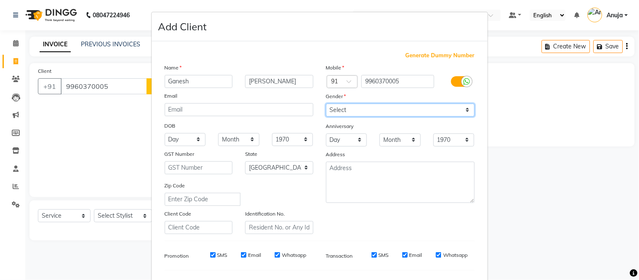
click at [326, 104] on select "Select [DEMOGRAPHIC_DATA] [DEMOGRAPHIC_DATA] Other Prefer Not To Say" at bounding box center [400, 110] width 149 height 13
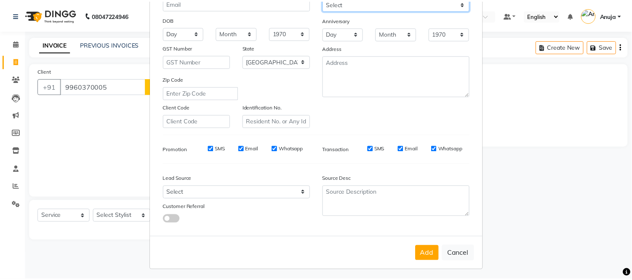
scroll to position [109, 0]
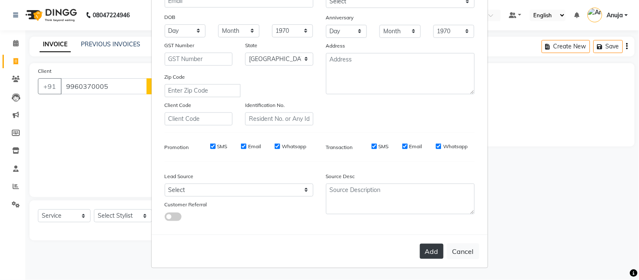
click at [424, 250] on button "Add" at bounding box center [432, 251] width 24 height 15
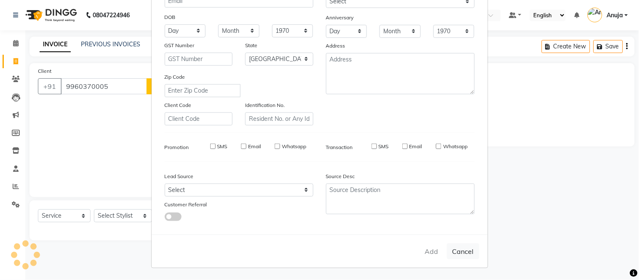
select select
select select "null"
select select
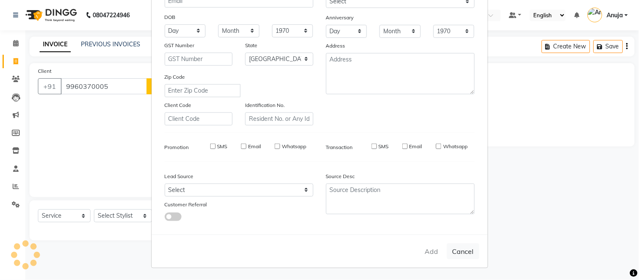
select select
checkbox input "false"
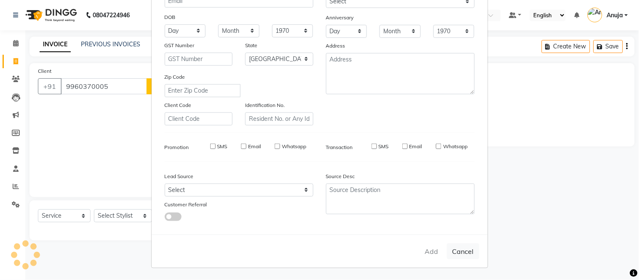
checkbox input "false"
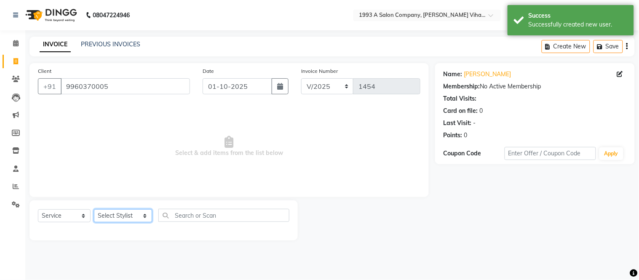
click at [131, 215] on select "Select Stylist [PERSON_NAME] [PERSON_NAME] Bhakti [PERSON_NAME] [PERSON_NAME] […" at bounding box center [123, 215] width 58 height 13
select select "71067"
click at [94, 210] on select "Select Stylist [PERSON_NAME] [PERSON_NAME] Bhakti [PERSON_NAME] [PERSON_NAME] […" at bounding box center [123, 215] width 58 height 13
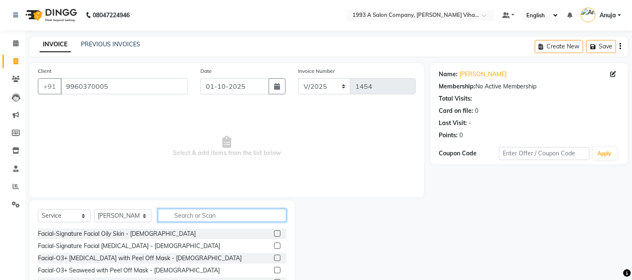
click at [234, 215] on input "text" at bounding box center [222, 215] width 129 height 13
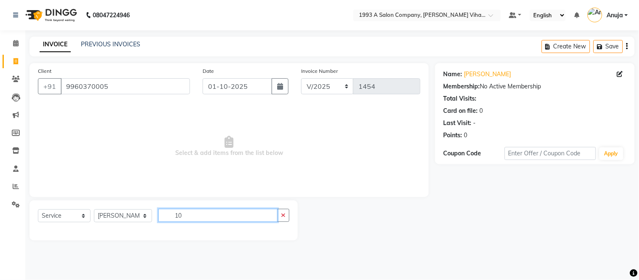
type input "1"
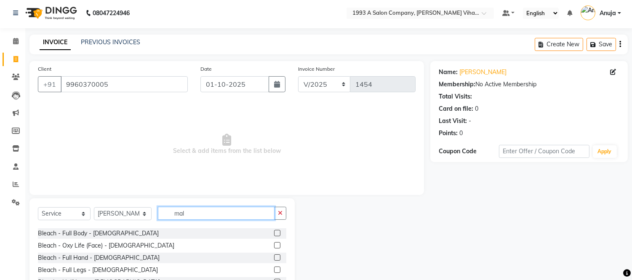
scroll to position [0, 0]
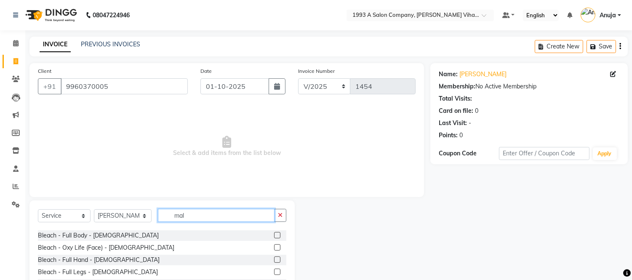
drag, startPoint x: 199, startPoint y: 217, endPoint x: 137, endPoint y: 223, distance: 63.1
click at [137, 223] on div "Select Service Product Membership Package Voucher Prepaid Gift Card Select Styl…" at bounding box center [162, 219] width 249 height 20
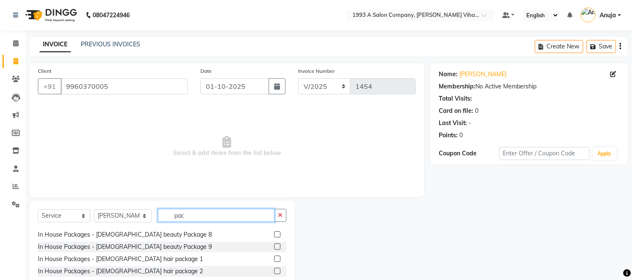
scroll to position [131, 0]
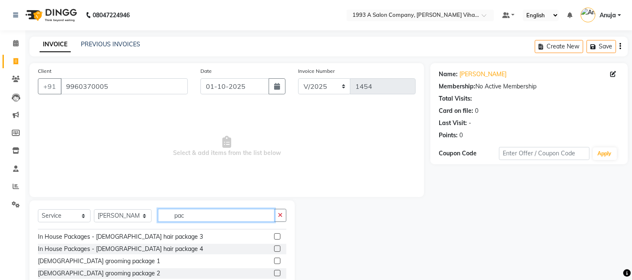
type input "pac"
click at [274, 259] on label at bounding box center [277, 261] width 6 height 6
click at [274, 259] on input "checkbox" at bounding box center [276, 261] width 5 height 5
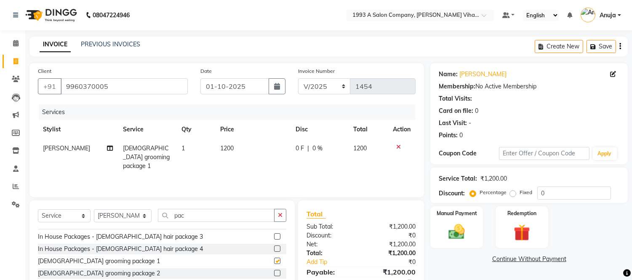
checkbox input "false"
click at [274, 270] on label at bounding box center [277, 273] width 6 height 6
click at [274, 271] on input "checkbox" at bounding box center [276, 273] width 5 height 5
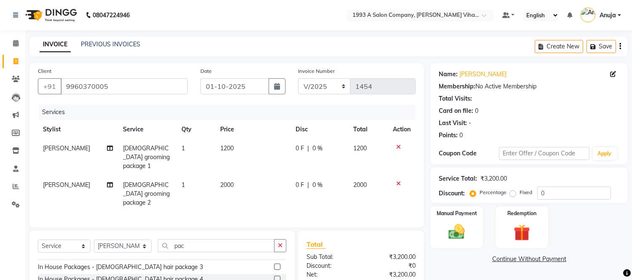
checkbox input "false"
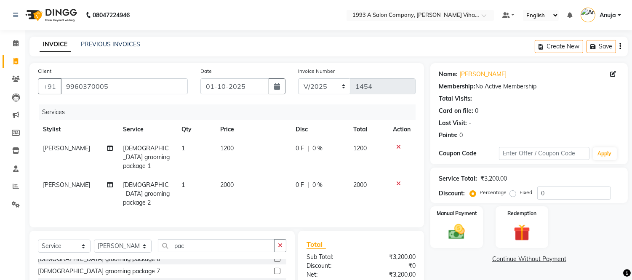
click at [274, 280] on label at bounding box center [277, 283] width 6 height 6
click at [274, 280] on input "checkbox" at bounding box center [276, 283] width 5 height 5
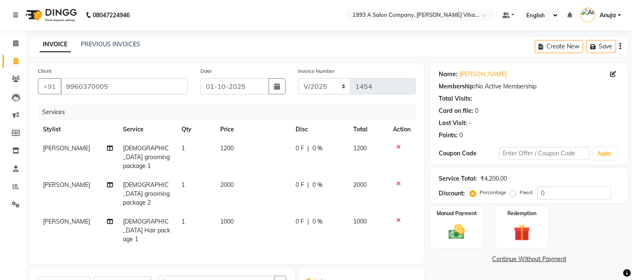
checkbox input "false"
click at [397, 147] on icon at bounding box center [399, 147] width 5 height 6
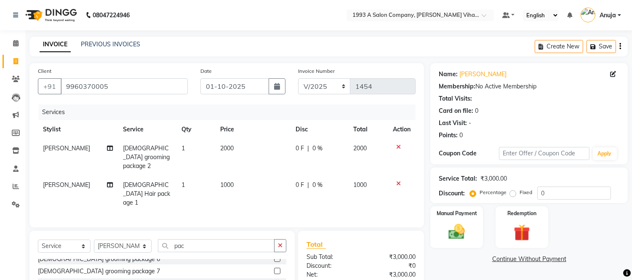
click at [397, 147] on icon at bounding box center [399, 147] width 5 height 6
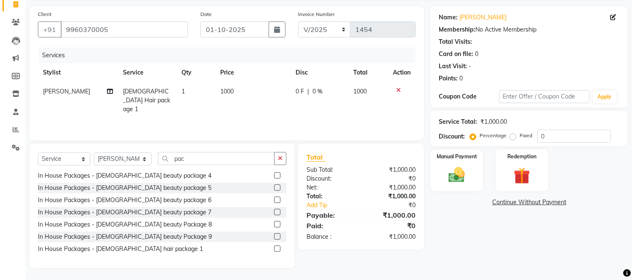
scroll to position [0, 0]
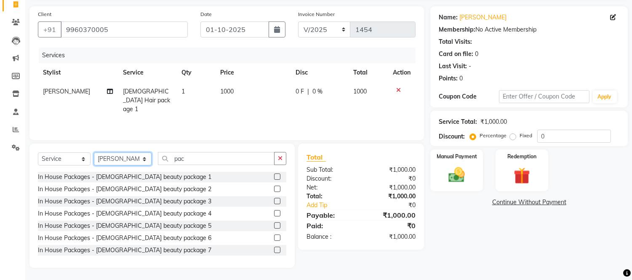
click at [133, 161] on select "Select Stylist [PERSON_NAME] [PERSON_NAME] Bhakti [PERSON_NAME] [PERSON_NAME] […" at bounding box center [123, 159] width 58 height 13
select select "88692"
click at [94, 153] on select "Select Stylist [PERSON_NAME] [PERSON_NAME] Bhakti [PERSON_NAME] [PERSON_NAME] […" at bounding box center [123, 159] width 58 height 13
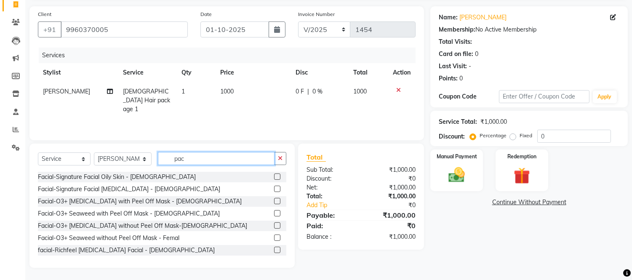
drag, startPoint x: 194, startPoint y: 159, endPoint x: 66, endPoint y: 166, distance: 128.3
click at [66, 166] on div "Select Service Product Membership Package Voucher Prepaid Gift Card Select Styl…" at bounding box center [162, 162] width 249 height 20
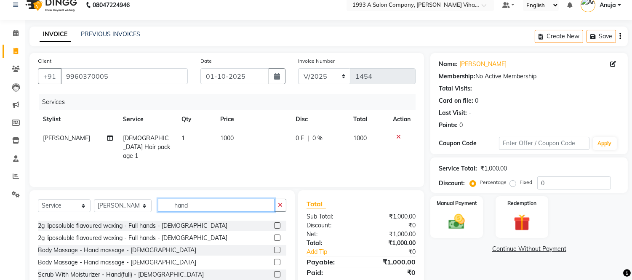
scroll to position [94, 0]
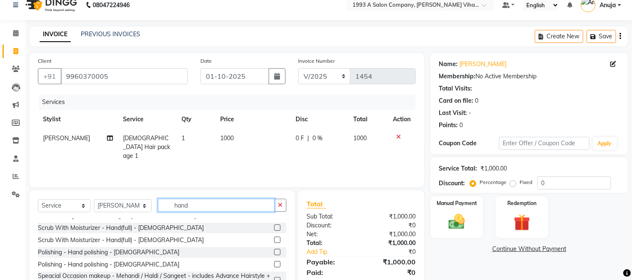
type input "hand"
click at [274, 263] on label at bounding box center [277, 264] width 6 height 6
click at [274, 263] on input "checkbox" at bounding box center [276, 264] width 5 height 5
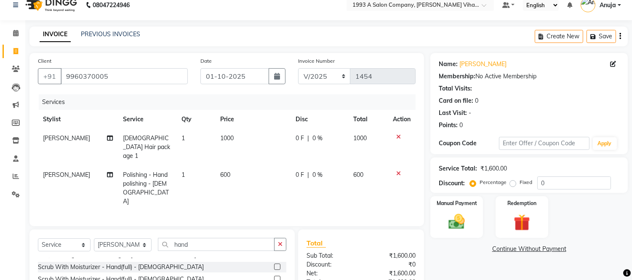
checkbox input "false"
click at [475, 214] on div "Manual Payment" at bounding box center [457, 217] width 55 height 43
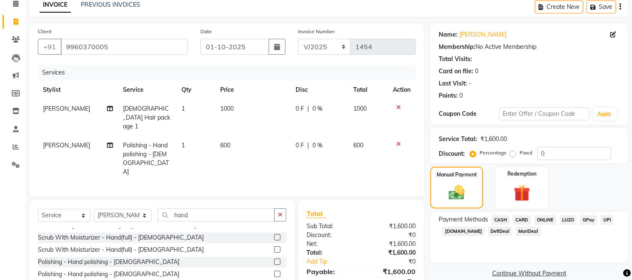
scroll to position [77, 0]
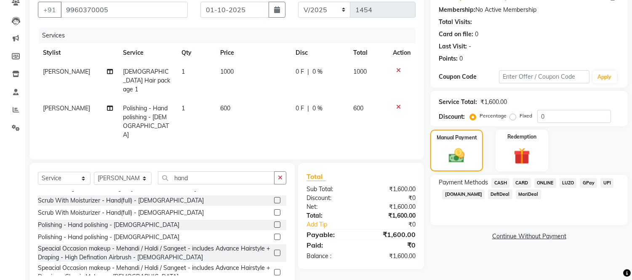
click at [522, 184] on span "CARD" at bounding box center [522, 183] width 18 height 10
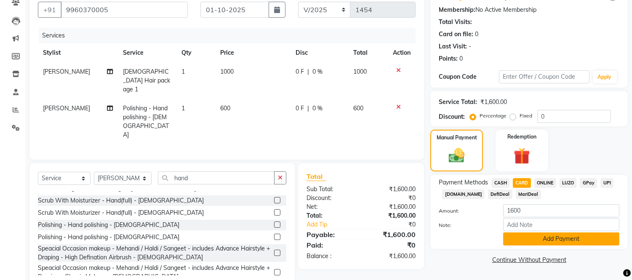
click at [539, 238] on button "Add Payment" at bounding box center [562, 239] width 116 height 13
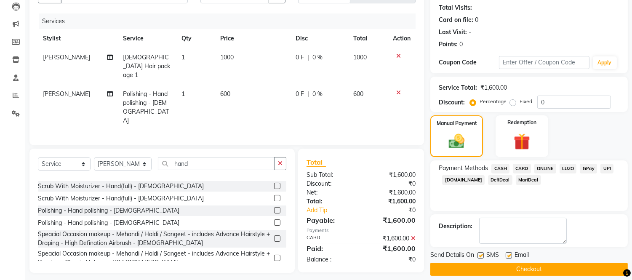
scroll to position [99, 0]
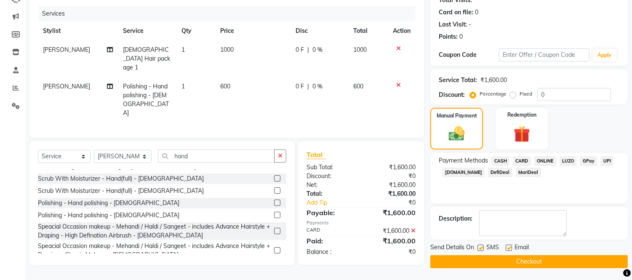
click at [509, 249] on label at bounding box center [509, 248] width 6 height 6
click at [509, 249] on input "checkbox" at bounding box center [508, 248] width 5 height 5
checkbox input "false"
click at [481, 248] on label at bounding box center [481, 248] width 6 height 6
click at [481, 248] on input "checkbox" at bounding box center [480, 248] width 5 height 5
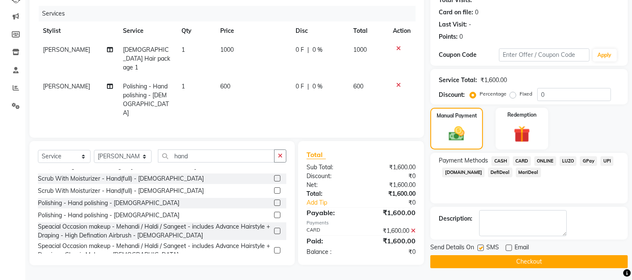
checkbox input "false"
click at [502, 258] on button "Checkout" at bounding box center [530, 261] width 198 height 13
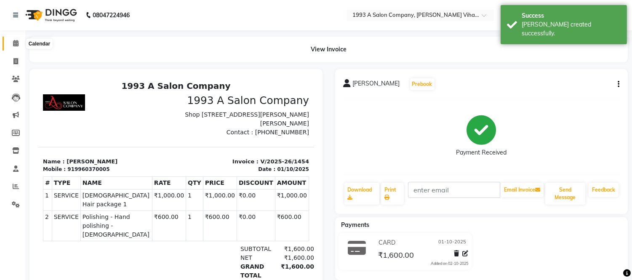
drag, startPoint x: 16, startPoint y: 46, endPoint x: 41, endPoint y: 45, distance: 25.3
click at [16, 46] on icon at bounding box center [15, 43] width 5 height 6
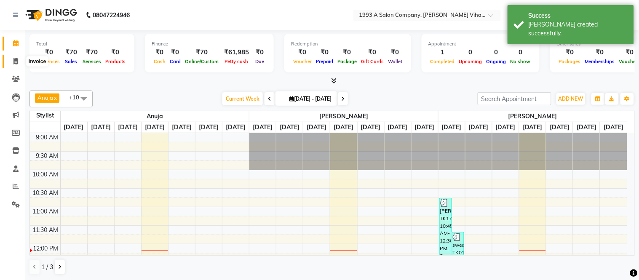
click at [14, 62] on icon at bounding box center [15, 61] width 5 height 6
select select "service"
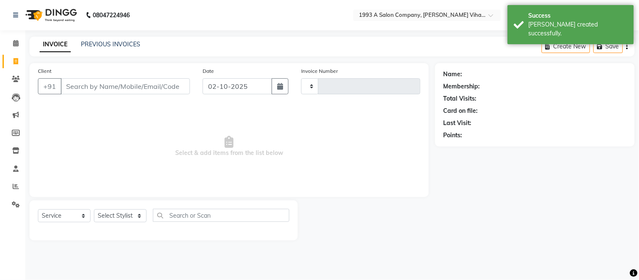
type input "1455"
select select "4955"
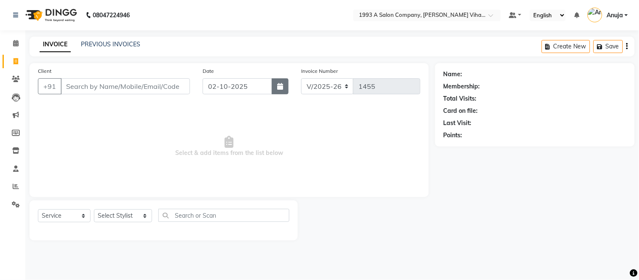
click at [284, 83] on button "button" at bounding box center [280, 86] width 17 height 16
select select "10"
select select "2025"
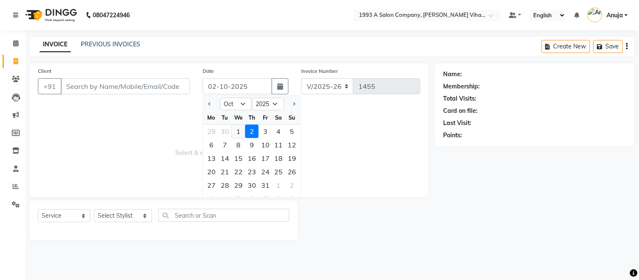
click at [240, 132] on div "1" at bounding box center [238, 131] width 13 height 13
type input "01-10-2025"
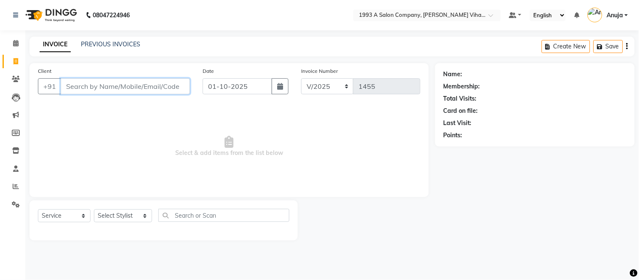
click at [158, 85] on input "Client" at bounding box center [125, 86] width 129 height 16
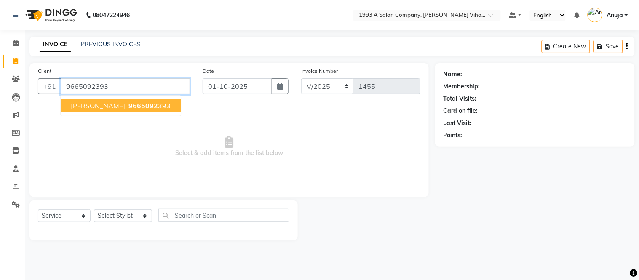
type input "9665092393"
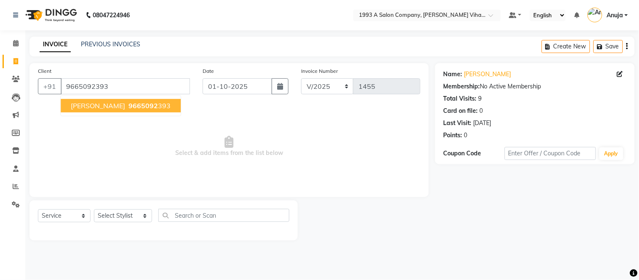
click at [132, 106] on span "9665092" at bounding box center [143, 106] width 29 height 8
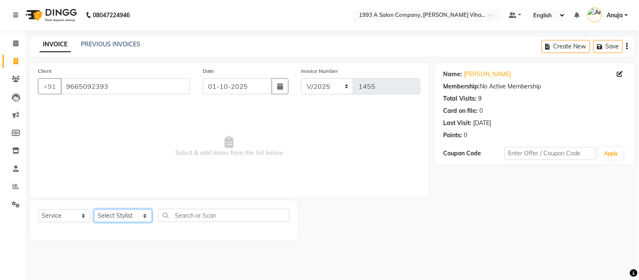
click at [138, 221] on select "Select Stylist [PERSON_NAME] [PERSON_NAME] Bhakti [PERSON_NAME] [PERSON_NAME] […" at bounding box center [123, 215] width 58 height 13
select select "59137"
click at [94, 210] on select "Select Stylist [PERSON_NAME] [PERSON_NAME] Bhakti [PERSON_NAME] [PERSON_NAME] […" at bounding box center [123, 215] width 58 height 13
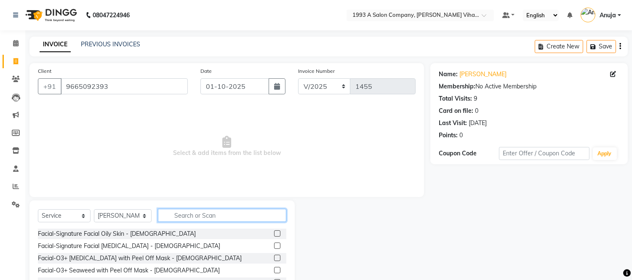
click at [196, 215] on input "text" at bounding box center [222, 215] width 129 height 13
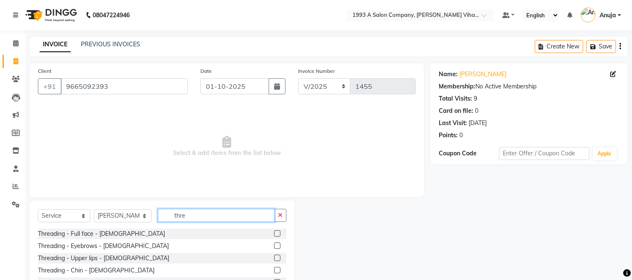
type input "thre"
click at [274, 246] on label at bounding box center [277, 246] width 6 height 6
click at [274, 246] on input "checkbox" at bounding box center [276, 246] width 5 height 5
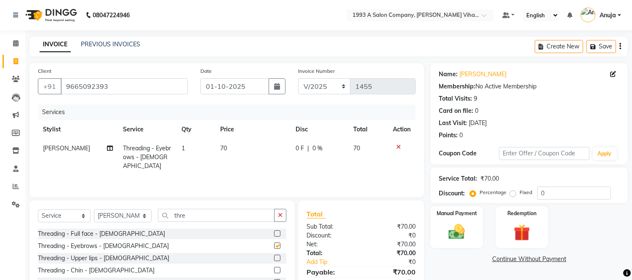
checkbox input "false"
drag, startPoint x: 197, startPoint y: 218, endPoint x: 156, endPoint y: 219, distance: 40.9
click at [158, 219] on input "thre" at bounding box center [216, 215] width 117 height 13
click at [274, 257] on label at bounding box center [277, 258] width 6 height 6
click at [274, 257] on input "checkbox" at bounding box center [276, 258] width 5 height 5
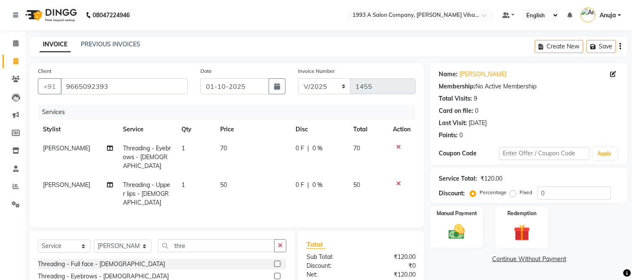
checkbox input "false"
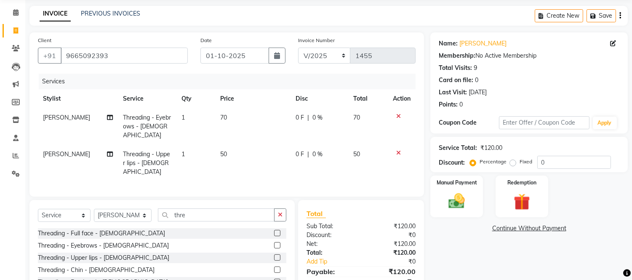
scroll to position [47, 0]
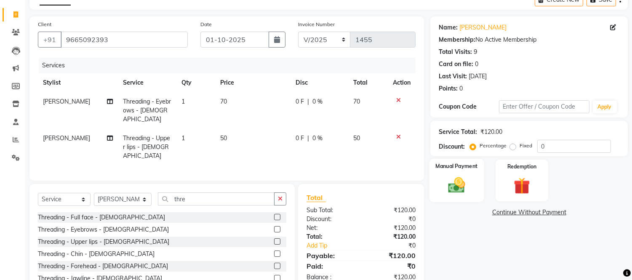
click at [459, 194] on img at bounding box center [457, 186] width 28 height 20
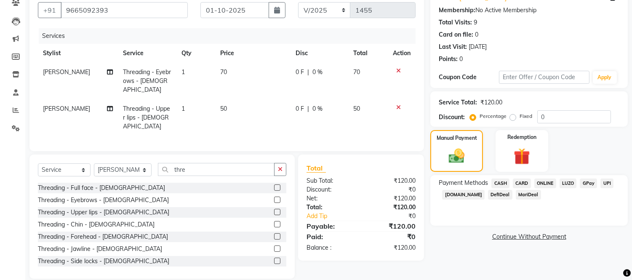
scroll to position [77, 0]
click at [530, 182] on span "CARD" at bounding box center [522, 183] width 18 height 10
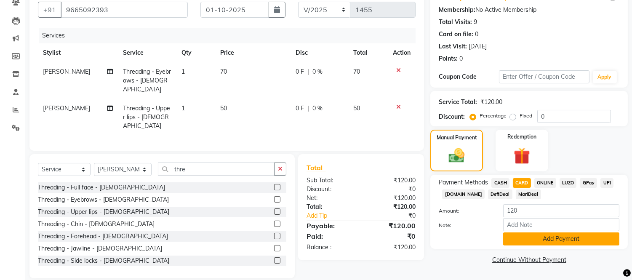
click at [540, 237] on button "Add Payment" at bounding box center [562, 239] width 116 height 13
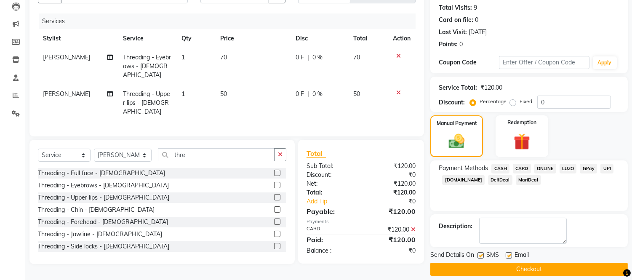
scroll to position [99, 0]
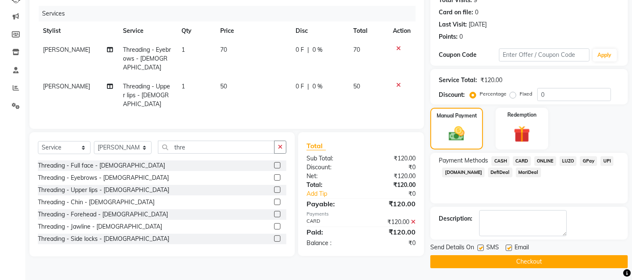
click at [485, 245] on div "SMS" at bounding box center [492, 248] width 28 height 11
drag, startPoint x: 482, startPoint y: 245, endPoint x: 496, endPoint y: 245, distance: 13.1
click at [483, 246] on label at bounding box center [481, 248] width 6 height 6
click at [483, 246] on input "checkbox" at bounding box center [480, 248] width 5 height 5
checkbox input "false"
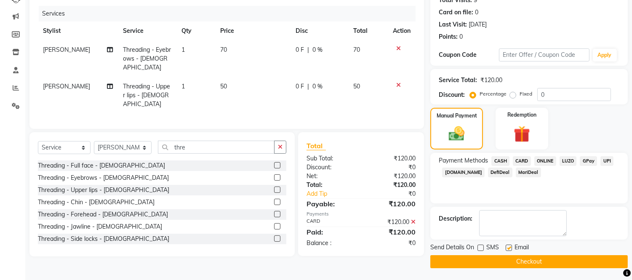
click at [511, 246] on label at bounding box center [509, 248] width 6 height 6
click at [511, 246] on input "checkbox" at bounding box center [508, 248] width 5 height 5
checkbox input "false"
click at [520, 263] on button "Checkout" at bounding box center [530, 261] width 198 height 13
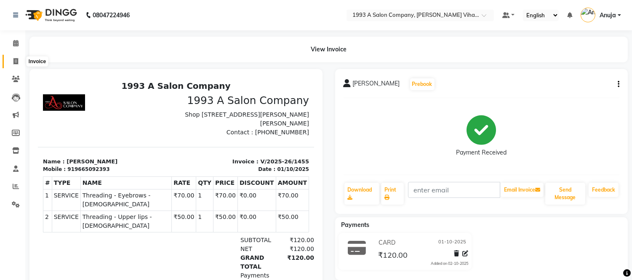
click at [18, 57] on span at bounding box center [15, 62] width 15 height 10
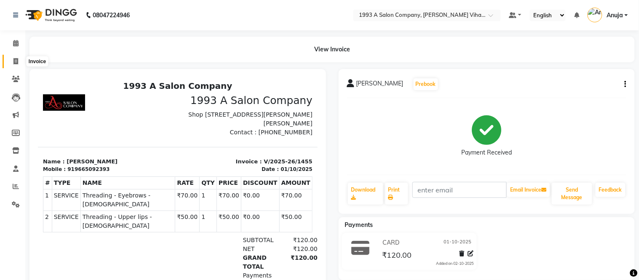
select select "4955"
select select "service"
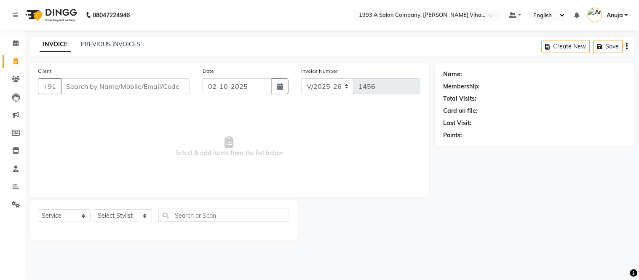
type input "7"
type input "9168501199"
click at [165, 88] on span "Add Client" at bounding box center [168, 86] width 33 height 8
select select "22"
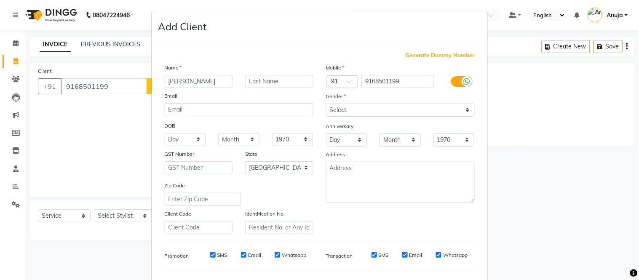
type input "[PERSON_NAME]"
click at [411, 107] on select "Select [DEMOGRAPHIC_DATA] [DEMOGRAPHIC_DATA] Other Prefer Not To Say" at bounding box center [400, 110] width 149 height 13
select select "[DEMOGRAPHIC_DATA]"
click at [326, 104] on select "Select [DEMOGRAPHIC_DATA] [DEMOGRAPHIC_DATA] Other Prefer Not To Say" at bounding box center [400, 110] width 149 height 13
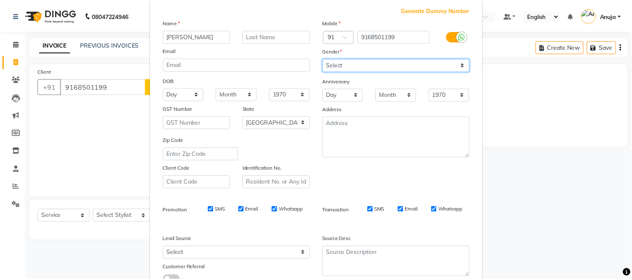
scroll to position [109, 0]
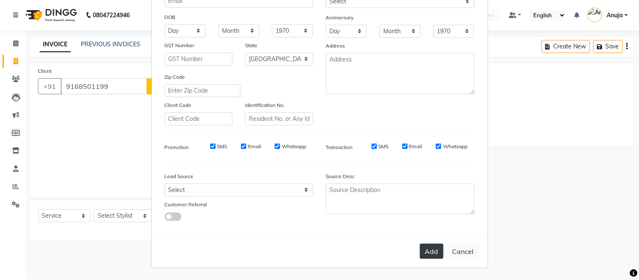
click at [436, 252] on button "Add" at bounding box center [432, 251] width 24 height 15
select select
select select "null"
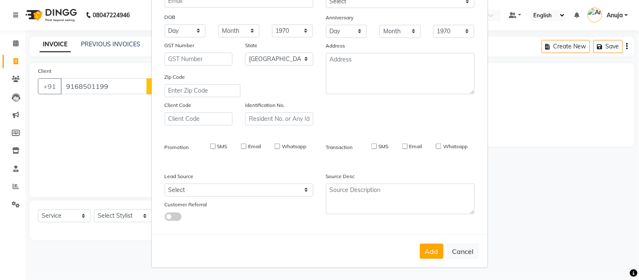
select select
checkbox input "false"
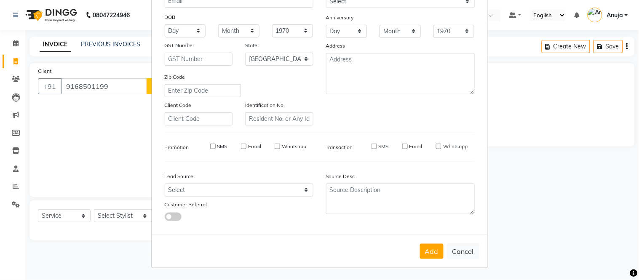
checkbox input "false"
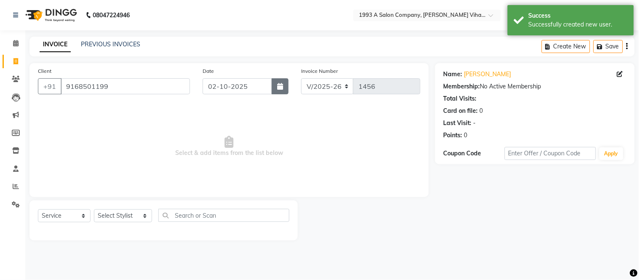
click at [277, 89] on icon "button" at bounding box center [280, 86] width 6 height 7
select select "10"
select select "2025"
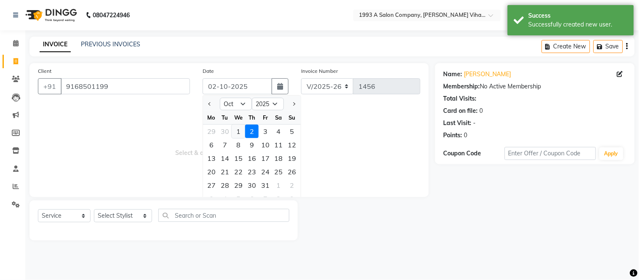
click at [236, 132] on div "1" at bounding box center [238, 131] width 13 height 13
type input "01-10-2025"
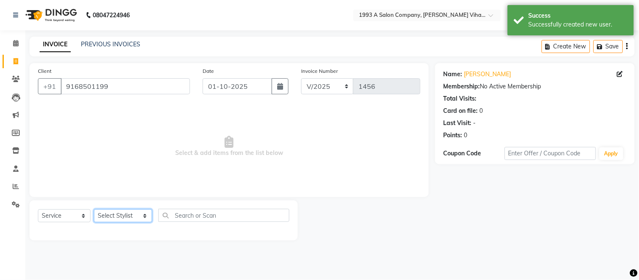
click at [129, 217] on select "Select Stylist [PERSON_NAME] [PERSON_NAME] Bhakti [PERSON_NAME] [PERSON_NAME] […" at bounding box center [123, 215] width 58 height 13
select select "71067"
click at [94, 210] on select "Select Stylist [PERSON_NAME] [PERSON_NAME] Bhakti [PERSON_NAME] [PERSON_NAME] […" at bounding box center [123, 215] width 58 height 13
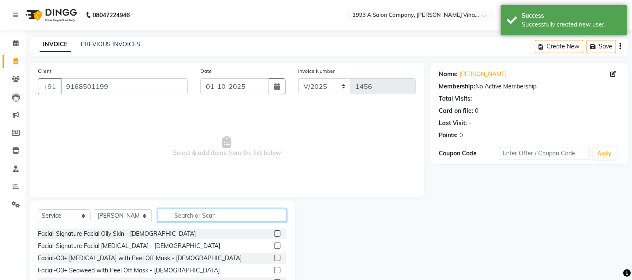
click at [207, 214] on input "text" at bounding box center [222, 215] width 129 height 13
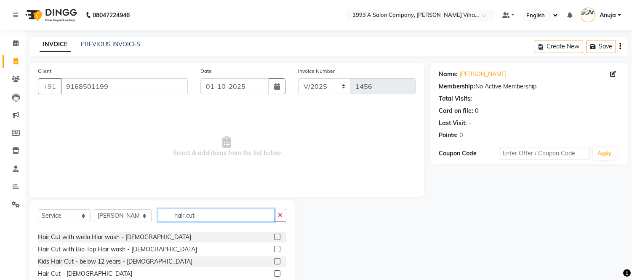
scroll to position [32, 0]
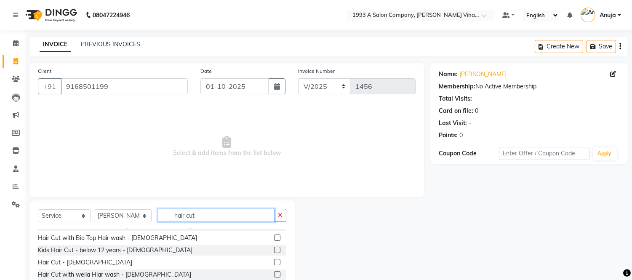
type input "hair cut"
click at [274, 263] on label at bounding box center [277, 262] width 6 height 6
click at [274, 263] on input "checkbox" at bounding box center [276, 262] width 5 height 5
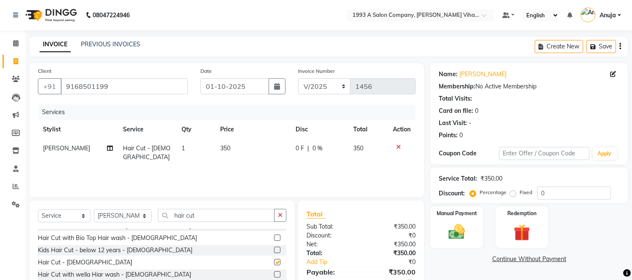
checkbox input "false"
drag, startPoint x: 199, startPoint y: 213, endPoint x: 87, endPoint y: 227, distance: 113.3
click at [87, 227] on div "Select Service Product Membership Package Voucher Prepaid Gift Card Select Styl…" at bounding box center [162, 219] width 249 height 20
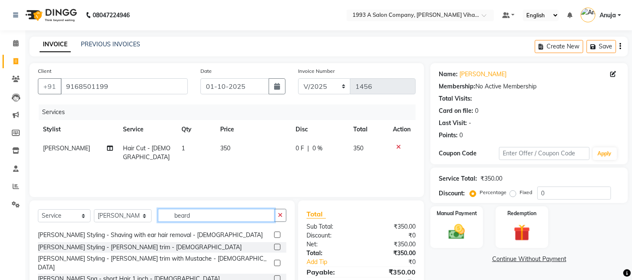
scroll to position [0, 0]
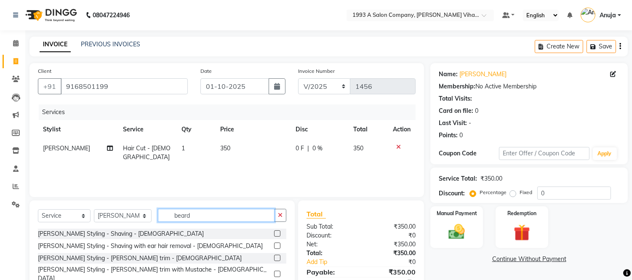
type input "beard"
click at [274, 232] on label at bounding box center [277, 233] width 6 height 6
click at [274, 232] on input "checkbox" at bounding box center [276, 233] width 5 height 5
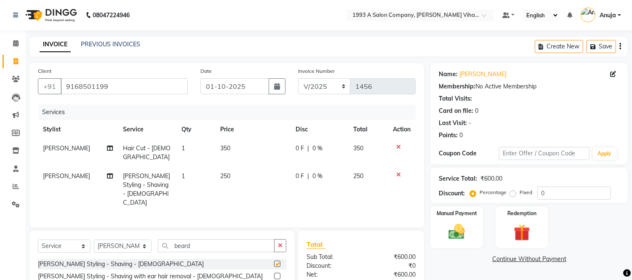
checkbox input "false"
click at [18, 42] on icon at bounding box center [15, 43] width 5 height 6
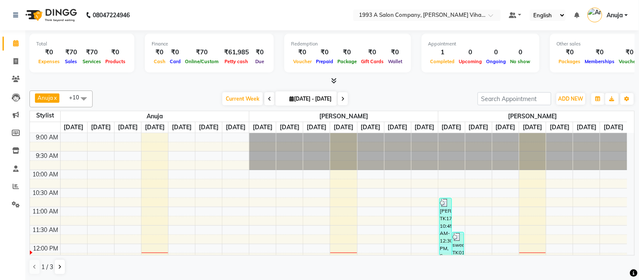
click at [334, 78] on icon at bounding box center [333, 81] width 5 height 6
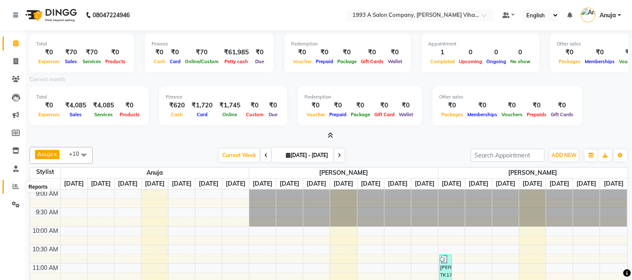
click at [11, 188] on span at bounding box center [15, 187] width 15 height 10
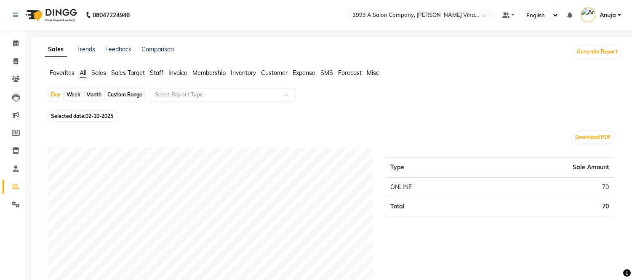
click at [93, 93] on div "Month" at bounding box center [93, 95] width 19 height 12
select select "10"
select select "2025"
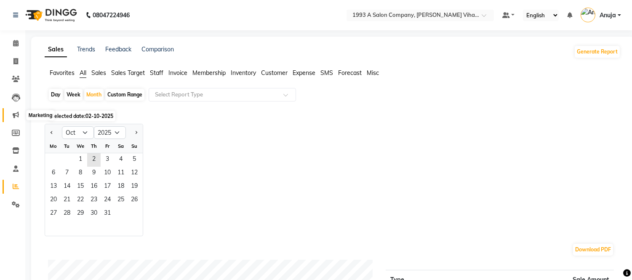
click at [11, 117] on span at bounding box center [15, 115] width 15 height 10
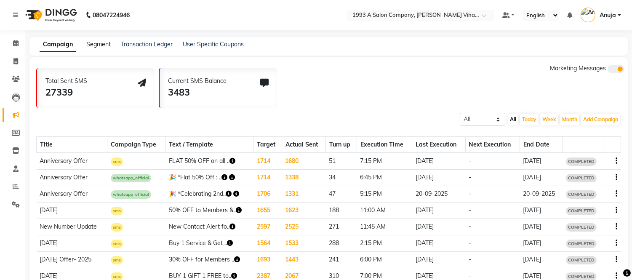
click at [94, 45] on link "Segment" at bounding box center [98, 44] width 24 height 8
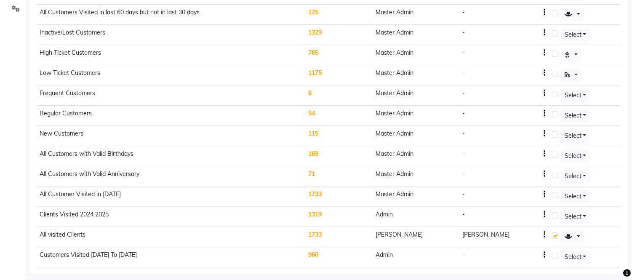
scroll to position [204, 0]
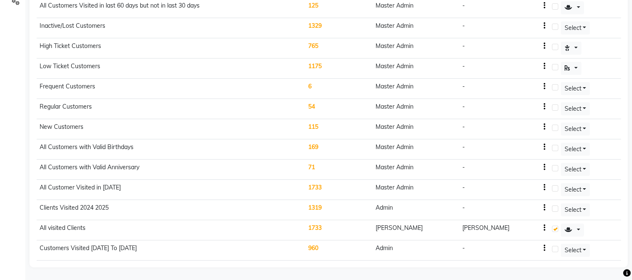
click at [316, 229] on td "1733" at bounding box center [338, 230] width 67 height 20
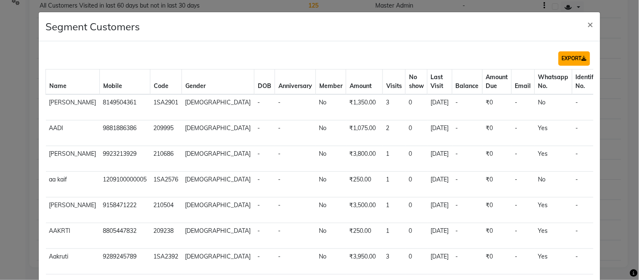
click at [560, 62] on button "EXPORT" at bounding box center [575, 58] width 32 height 14
drag, startPoint x: 582, startPoint y: 24, endPoint x: 348, endPoint y: 76, distance: 239.9
click at [588, 25] on span "×" at bounding box center [591, 24] width 6 height 13
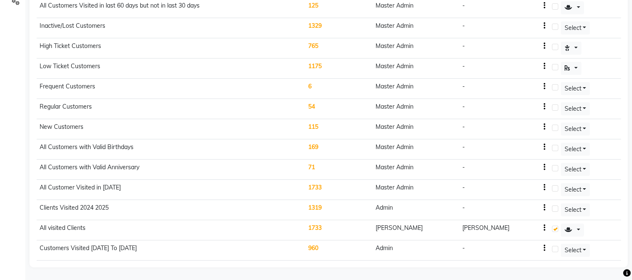
click at [322, 23] on td "1329" at bounding box center [338, 28] width 67 height 20
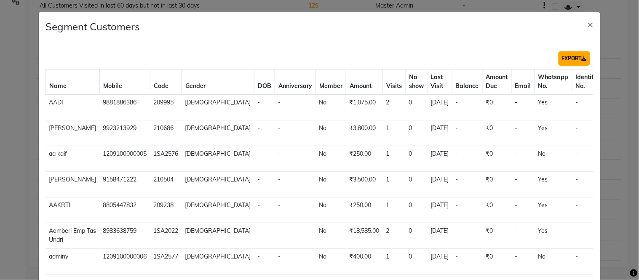
click at [574, 57] on button "EXPORT" at bounding box center [575, 58] width 32 height 14
click at [588, 24] on span "×" at bounding box center [591, 24] width 6 height 13
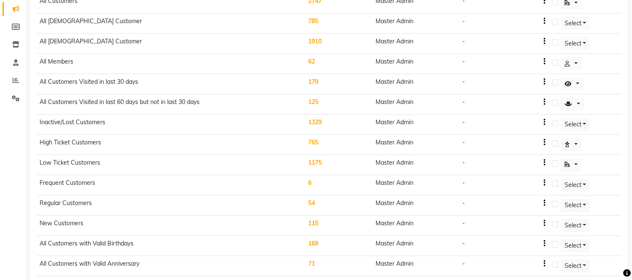
scroll to position [0, 0]
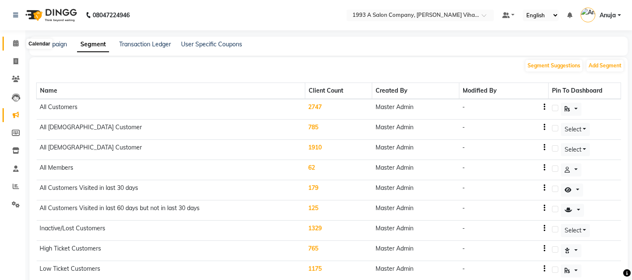
click at [11, 43] on span at bounding box center [15, 44] width 15 height 10
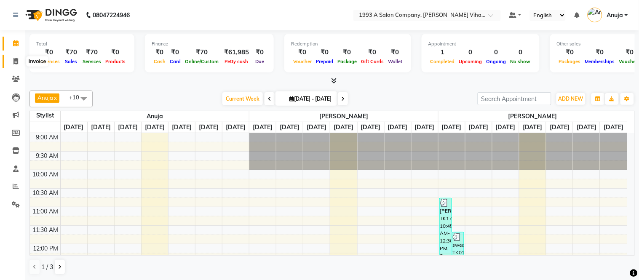
click at [19, 62] on span at bounding box center [15, 62] width 15 height 10
select select "service"
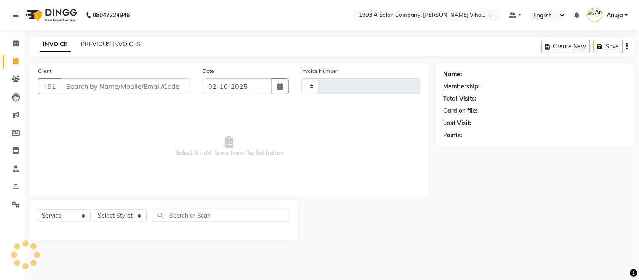
type input "1456"
select select "4955"
click at [279, 83] on icon "button" at bounding box center [280, 86] width 6 height 7
select select "10"
select select "2025"
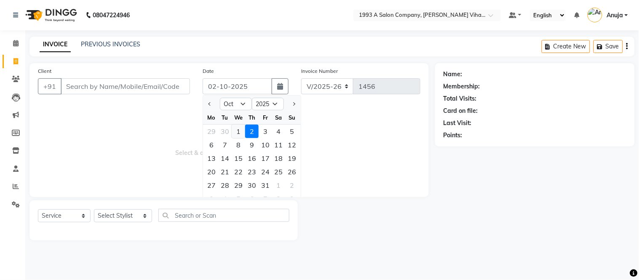
click at [242, 129] on div "1" at bounding box center [238, 131] width 13 height 13
type input "01-10-2025"
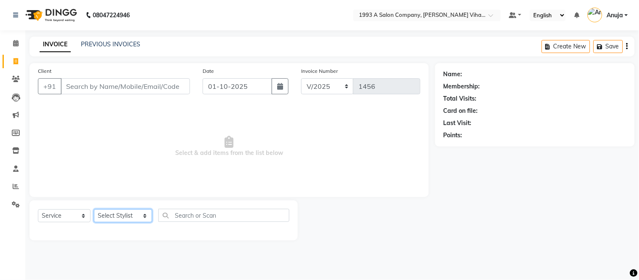
click at [128, 218] on select "Select Stylist [PERSON_NAME] [PERSON_NAME] Bhakti [PERSON_NAME] [PERSON_NAME] […" at bounding box center [123, 215] width 58 height 13
select select "71067"
click at [94, 210] on select "Select Stylist [PERSON_NAME] [PERSON_NAME] Bhakti [PERSON_NAME] [PERSON_NAME] […" at bounding box center [123, 215] width 58 height 13
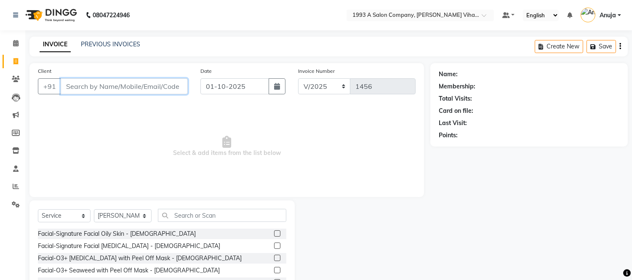
click at [135, 88] on input "Client" at bounding box center [124, 86] width 127 height 16
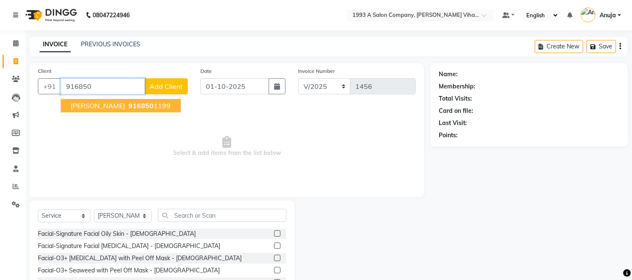
click at [129, 104] on span "916850" at bounding box center [141, 106] width 25 height 8
type input "9168501199"
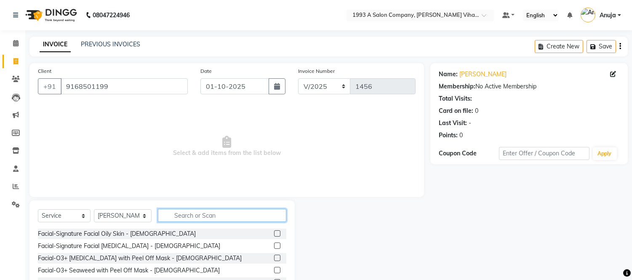
click at [201, 214] on input "text" at bounding box center [222, 215] width 129 height 13
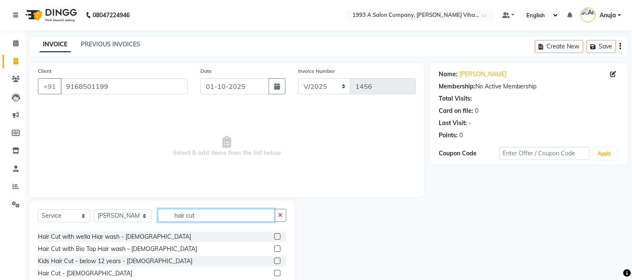
scroll to position [32, 0]
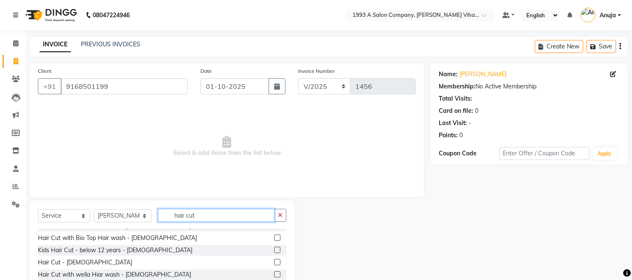
type input "hair cut"
click at [274, 261] on label at bounding box center [277, 262] width 6 height 6
click at [274, 261] on input "checkbox" at bounding box center [276, 262] width 5 height 5
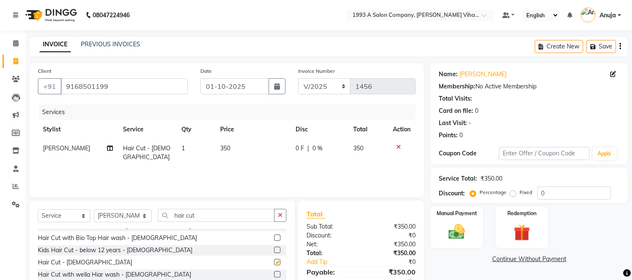
checkbox input "false"
drag, startPoint x: 197, startPoint y: 219, endPoint x: 15, endPoint y: 230, distance: 182.8
click at [15, 230] on app-home "08047224946 Select Location × 1993 A Salon Company, [PERSON_NAME] Vihar, Pune D…" at bounding box center [316, 169] width 632 height 338
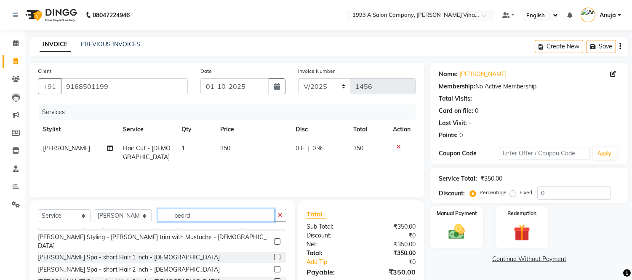
type input "beard"
click at [274, 238] on label at bounding box center [277, 241] width 6 height 6
click at [274, 239] on input "checkbox" at bounding box center [276, 241] width 5 height 5
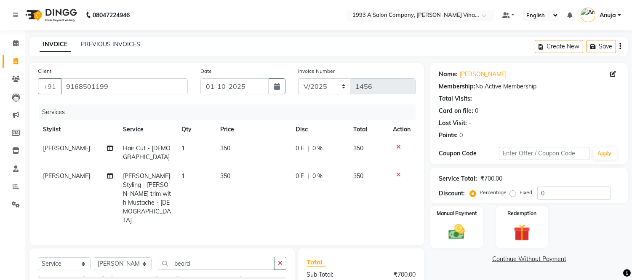
checkbox input "false"
drag, startPoint x: 191, startPoint y: 233, endPoint x: 142, endPoint y: 235, distance: 48.9
click at [142, 257] on div "Select Service Product Membership Package Voucher Prepaid Gift Card Select Styl…" at bounding box center [162, 267] width 249 height 20
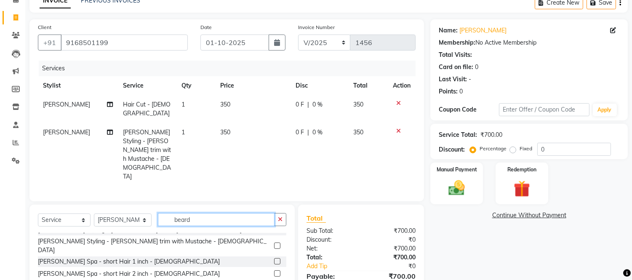
scroll to position [77, 0]
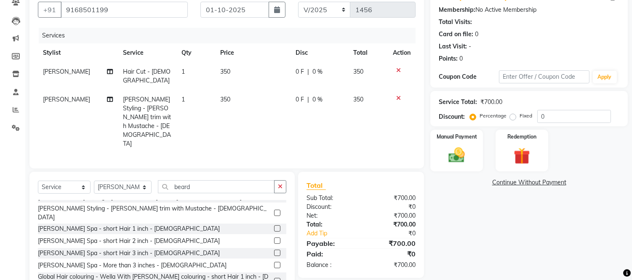
click at [274, 278] on label at bounding box center [277, 281] width 6 height 6
click at [274, 279] on input "checkbox" at bounding box center [276, 281] width 5 height 5
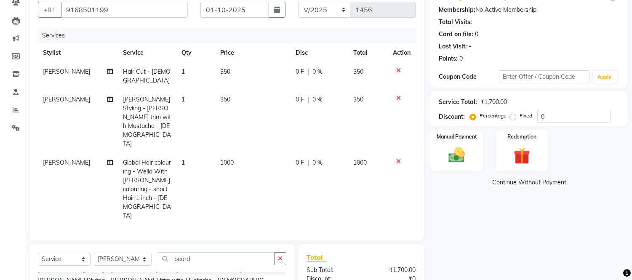
checkbox input "false"
click at [397, 158] on icon at bounding box center [399, 161] width 5 height 6
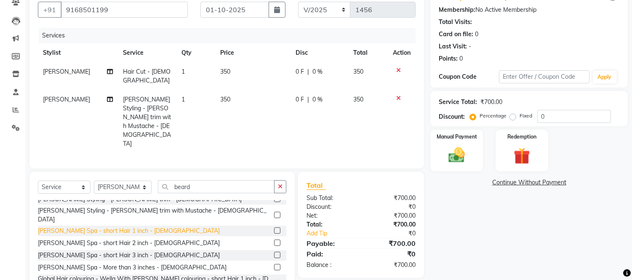
scroll to position [47, 0]
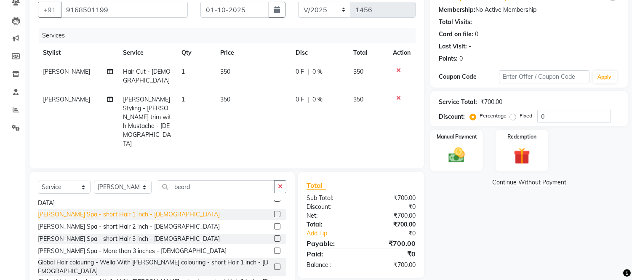
click at [109, 210] on div "[PERSON_NAME] Spa - short Hair 1 inch - [DEMOGRAPHIC_DATA]" at bounding box center [129, 214] width 182 height 9
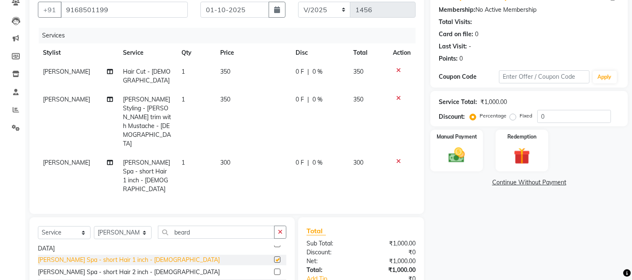
checkbox input "false"
click at [274, 269] on label at bounding box center [277, 272] width 6 height 6
click at [274, 270] on input "checkbox" at bounding box center [276, 272] width 5 height 5
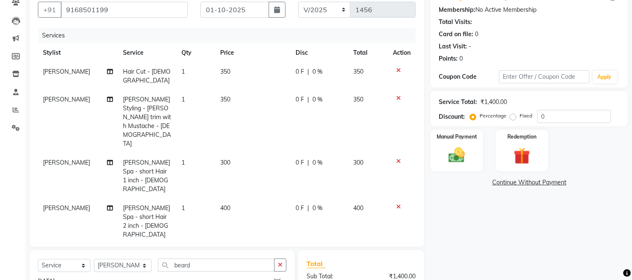
checkbox input "false"
click at [398, 158] on icon at bounding box center [399, 161] width 5 height 6
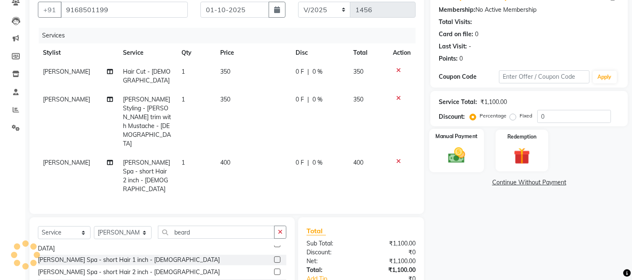
click at [464, 154] on img at bounding box center [457, 156] width 28 height 20
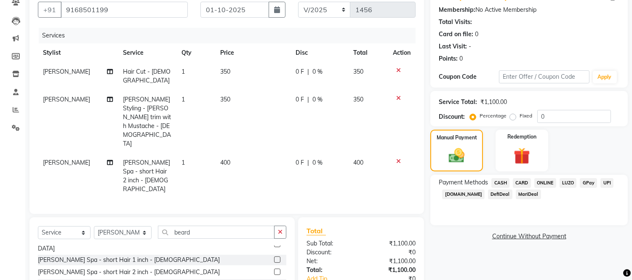
click at [549, 181] on span "ONLINE" at bounding box center [546, 183] width 22 height 10
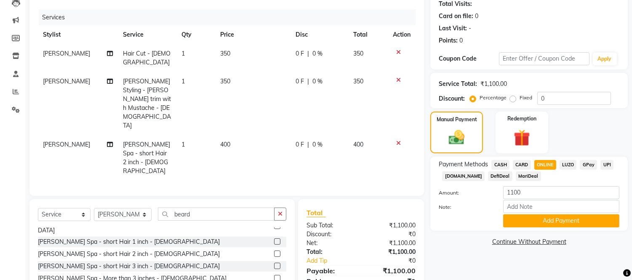
scroll to position [104, 0]
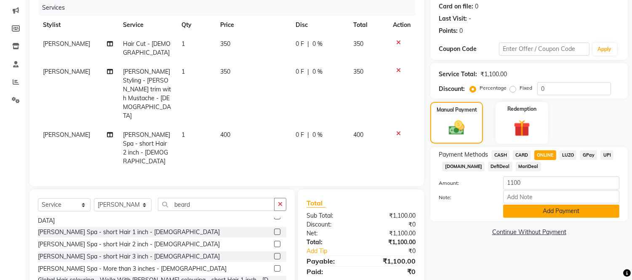
click at [539, 213] on button "Add Payment" at bounding box center [562, 211] width 116 height 13
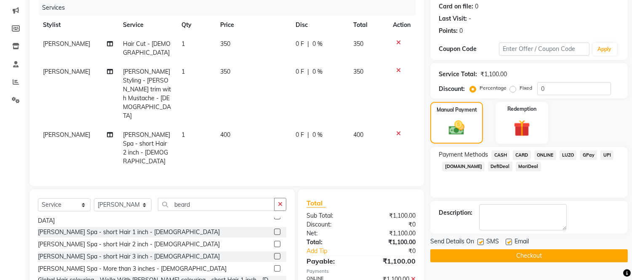
click at [506, 242] on label at bounding box center [509, 242] width 6 height 6
click at [506, 242] on input "checkbox" at bounding box center [508, 242] width 5 height 5
checkbox input "false"
click at [478, 239] on label at bounding box center [481, 242] width 6 height 6
click at [478, 240] on input "checkbox" at bounding box center [480, 242] width 5 height 5
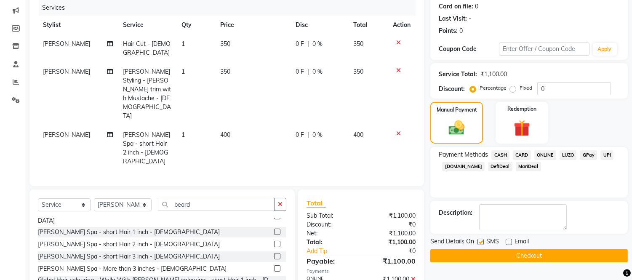
checkbox input "false"
click at [510, 254] on button "Checkout" at bounding box center [530, 255] width 198 height 13
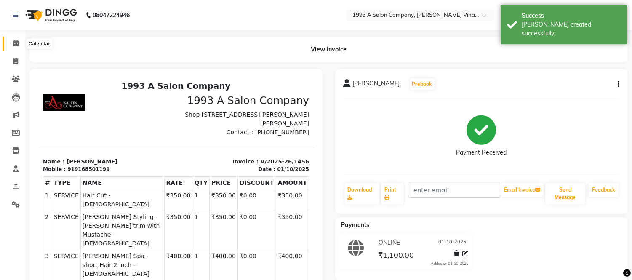
click at [18, 43] on icon at bounding box center [15, 43] width 5 height 6
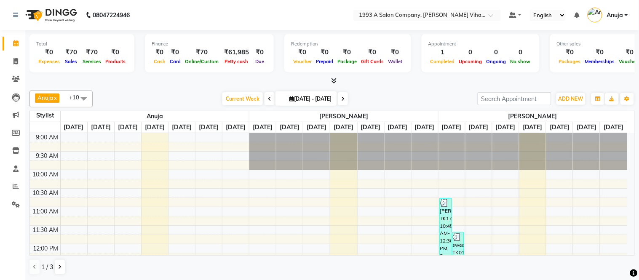
click at [336, 79] on icon at bounding box center [333, 81] width 5 height 6
